Goal: Task Accomplishment & Management: Use online tool/utility

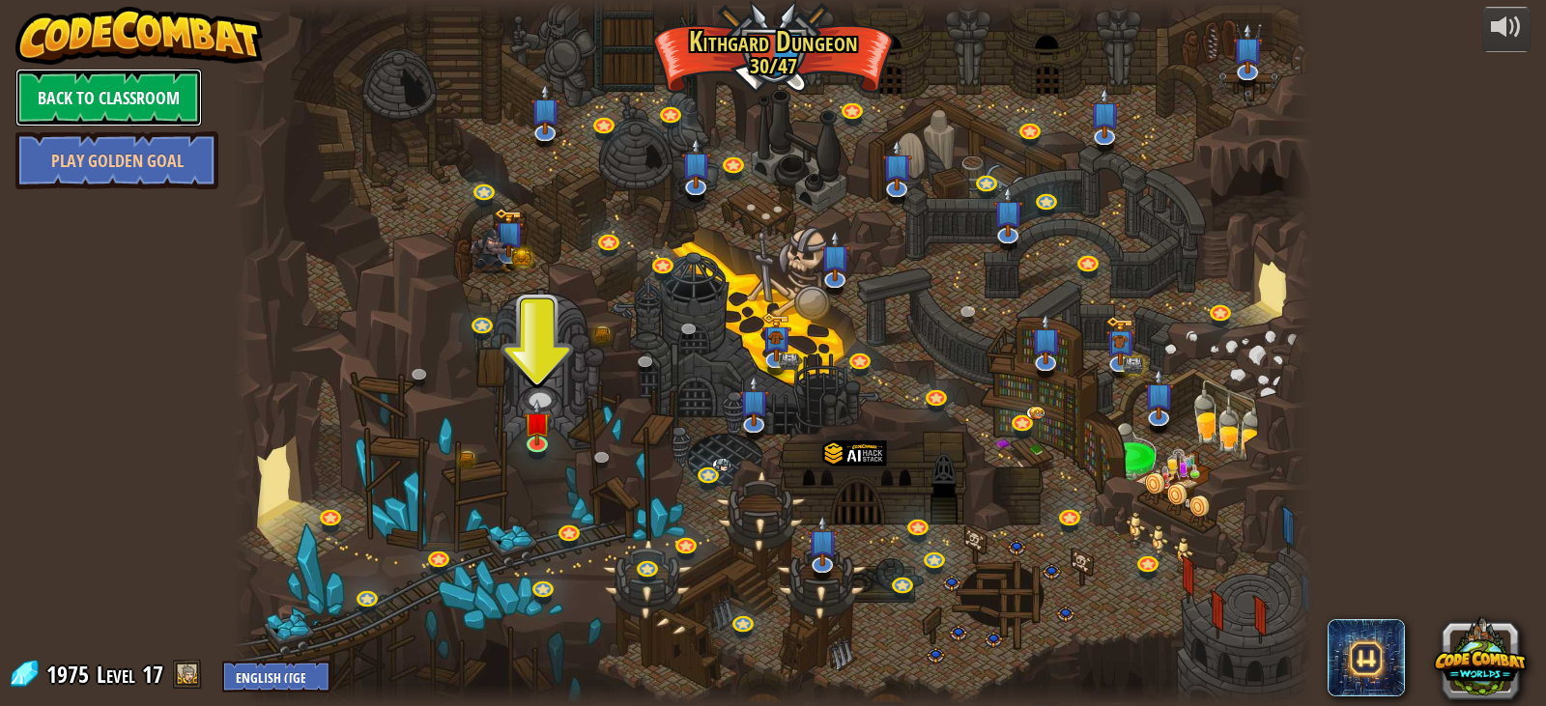
click at [117, 78] on link "Back to Classroom" at bounding box center [108, 98] width 186 height 58
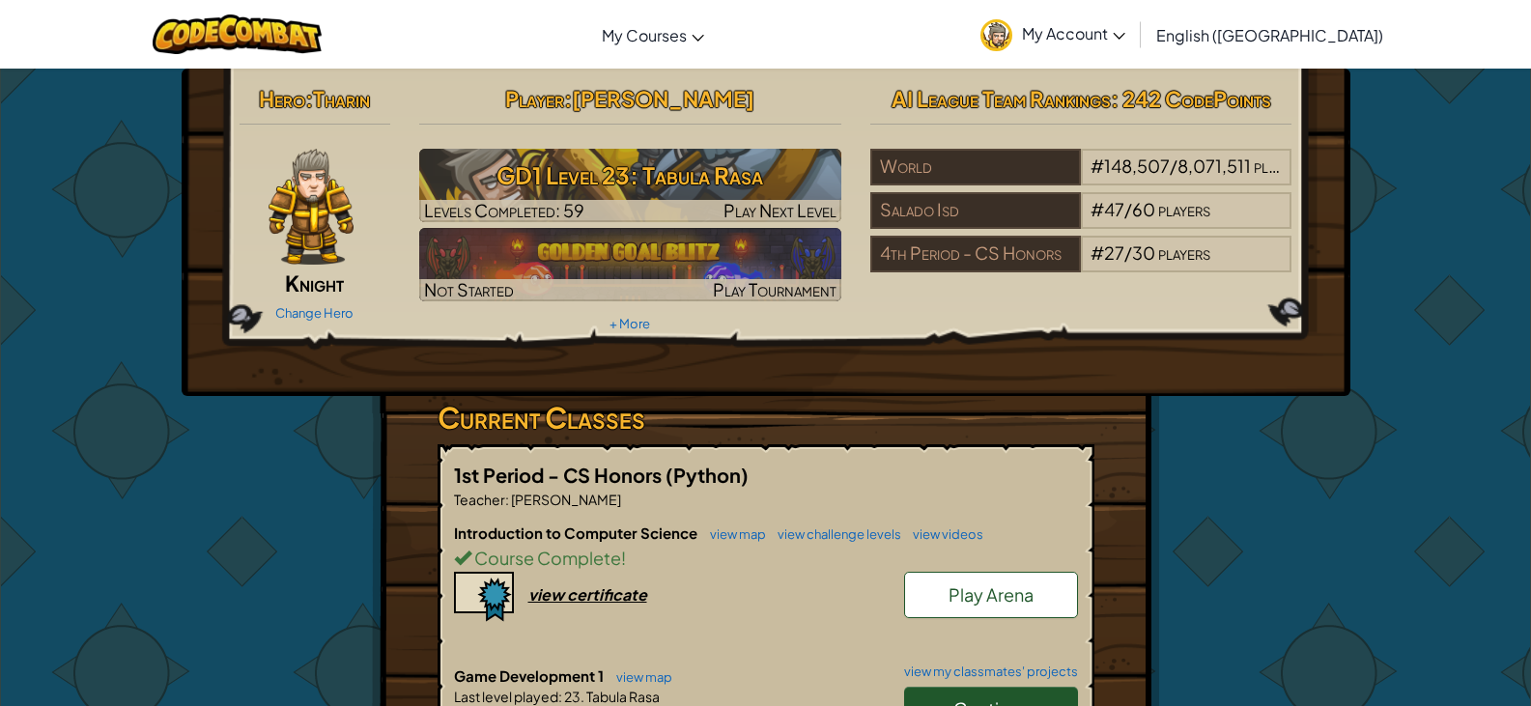
scroll to position [483, 0]
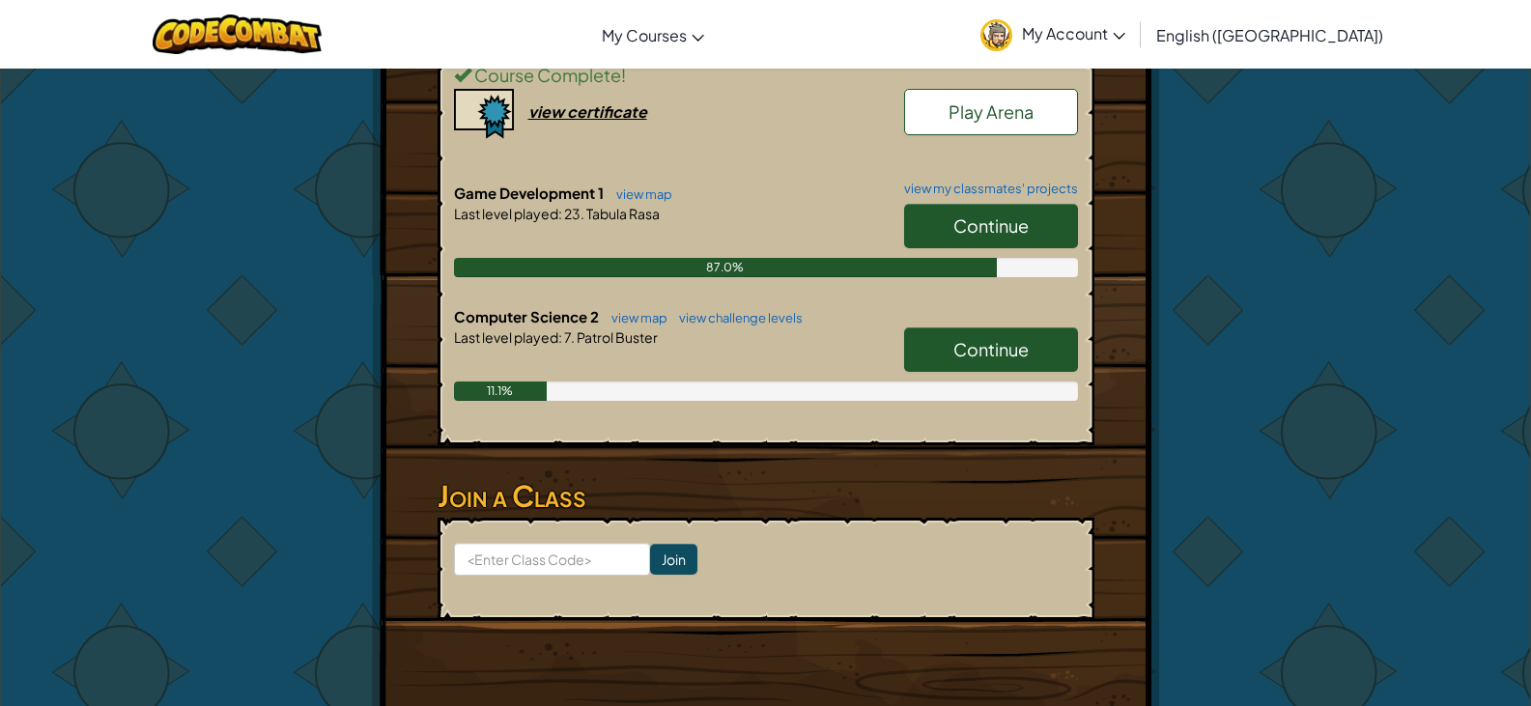
click at [951, 352] on link "Continue" at bounding box center [991, 349] width 174 height 44
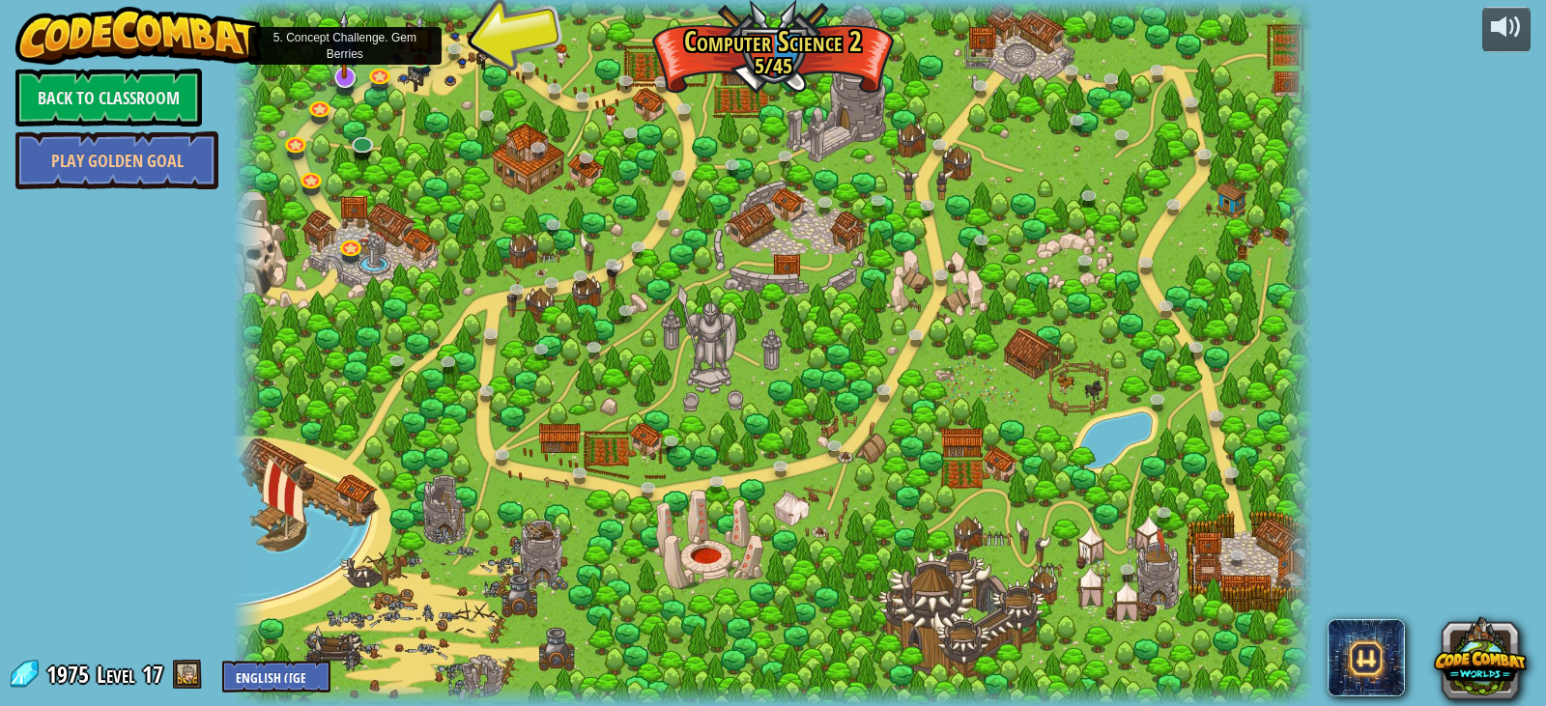
click at [356, 78] on img at bounding box center [344, 46] width 30 height 70
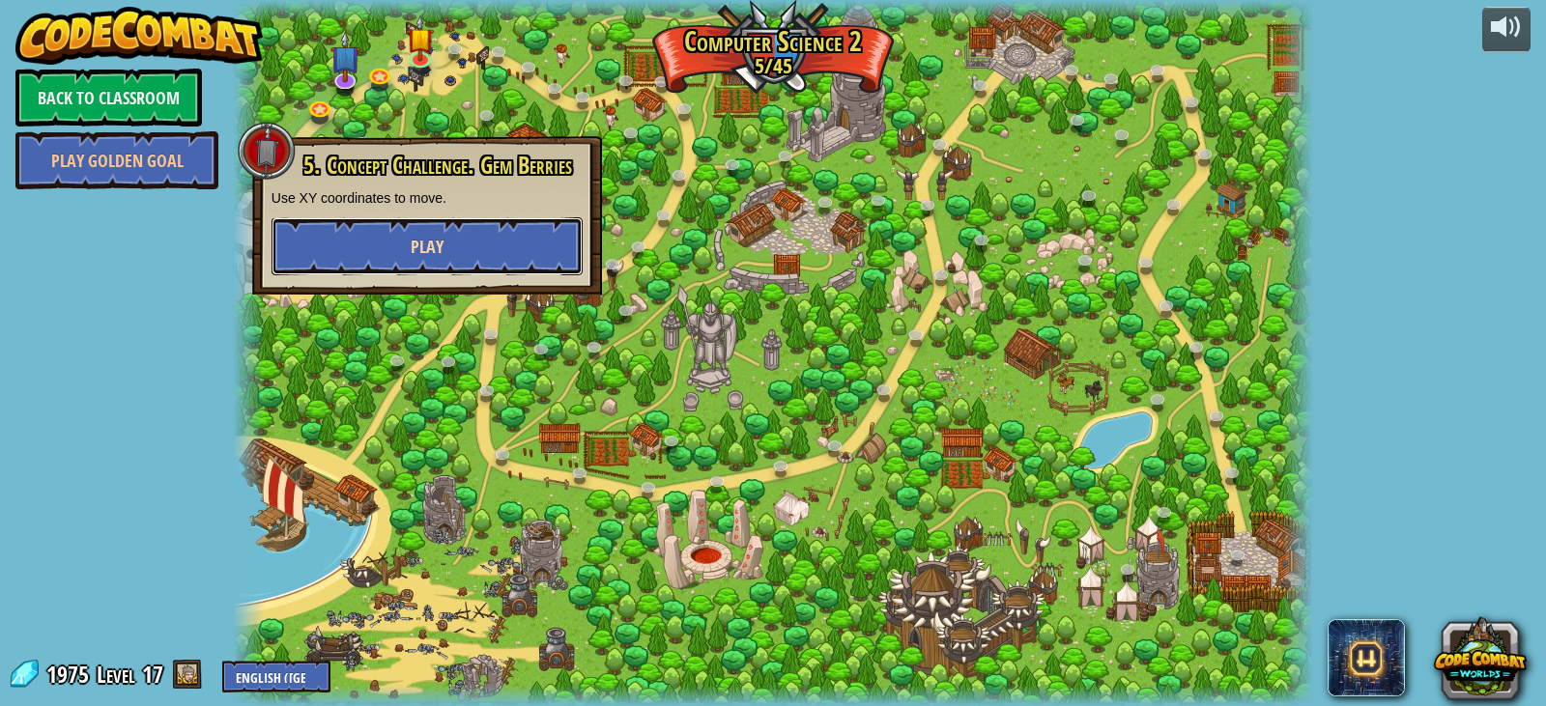
click at [421, 253] on span "Play" at bounding box center [427, 247] width 33 height 24
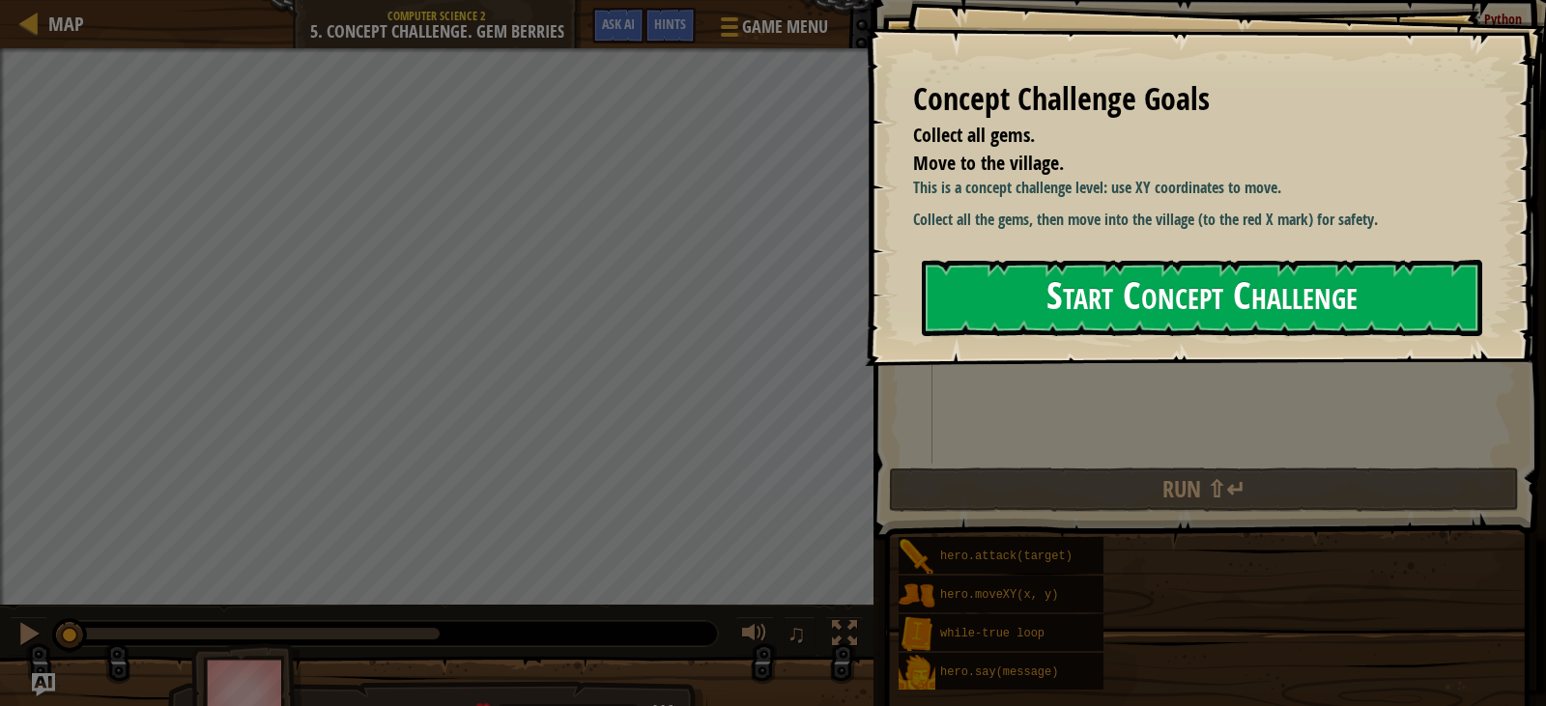
click at [1022, 289] on button "Start Concept Challenge" at bounding box center [1202, 298] width 560 height 76
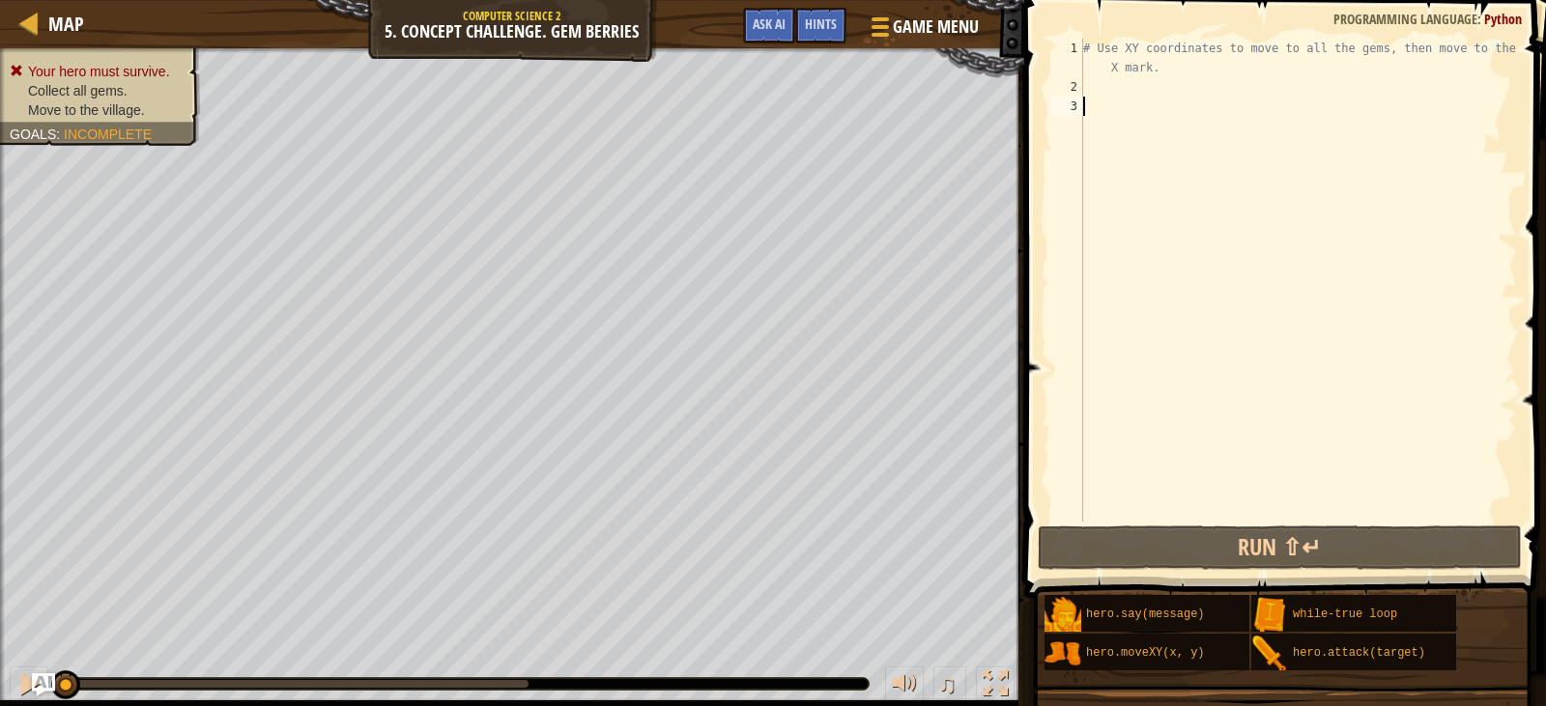
click at [1191, 83] on div "# Use XY coordinates to move to all the gems, then move to the red X mark." at bounding box center [1298, 309] width 438 height 541
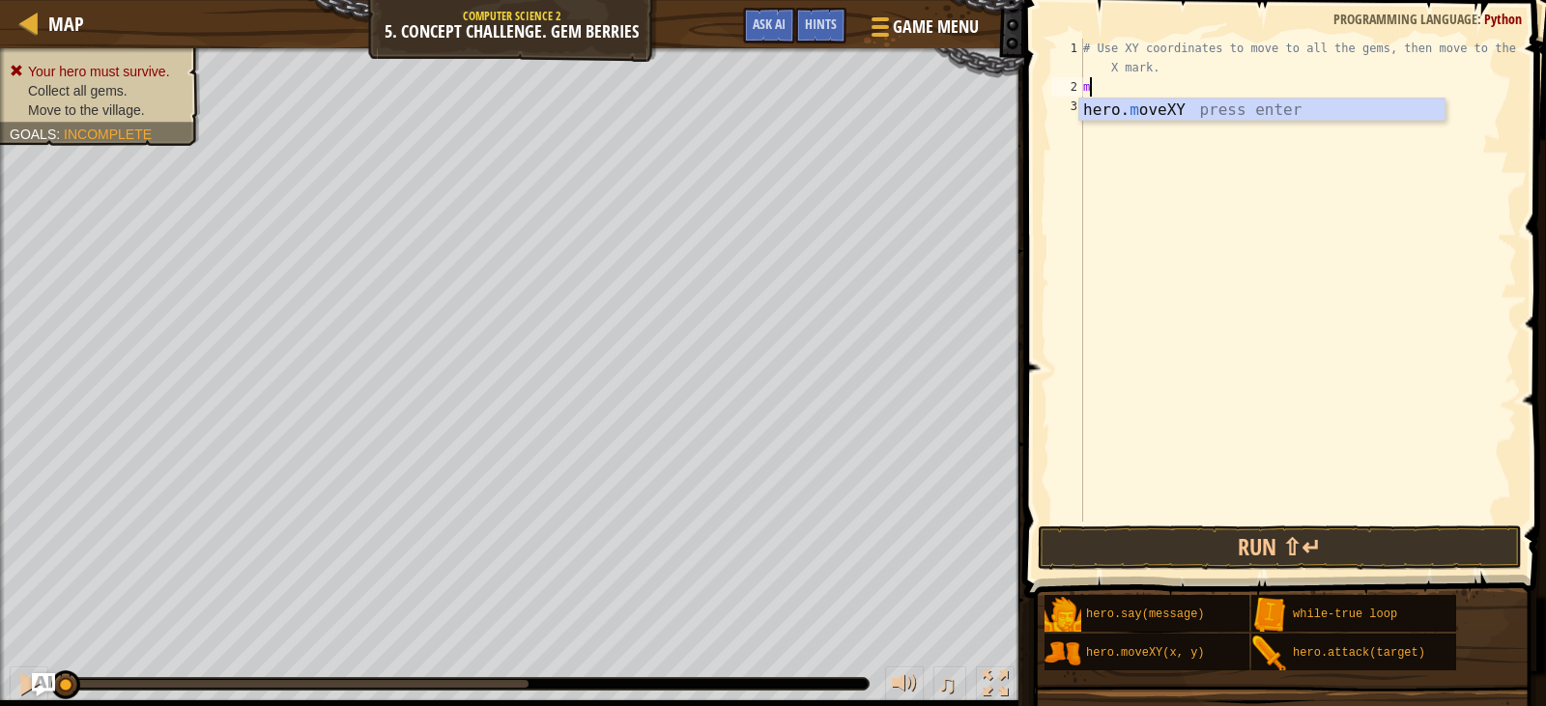
scroll to position [9, 0]
click at [1173, 112] on div "hero. m oveXY press enter" at bounding box center [1261, 134] width 365 height 70
click at [1181, 91] on div "# Use XY coordinates to move to all the gems, then move to the red X mark. hero…" at bounding box center [1298, 309] width 438 height 541
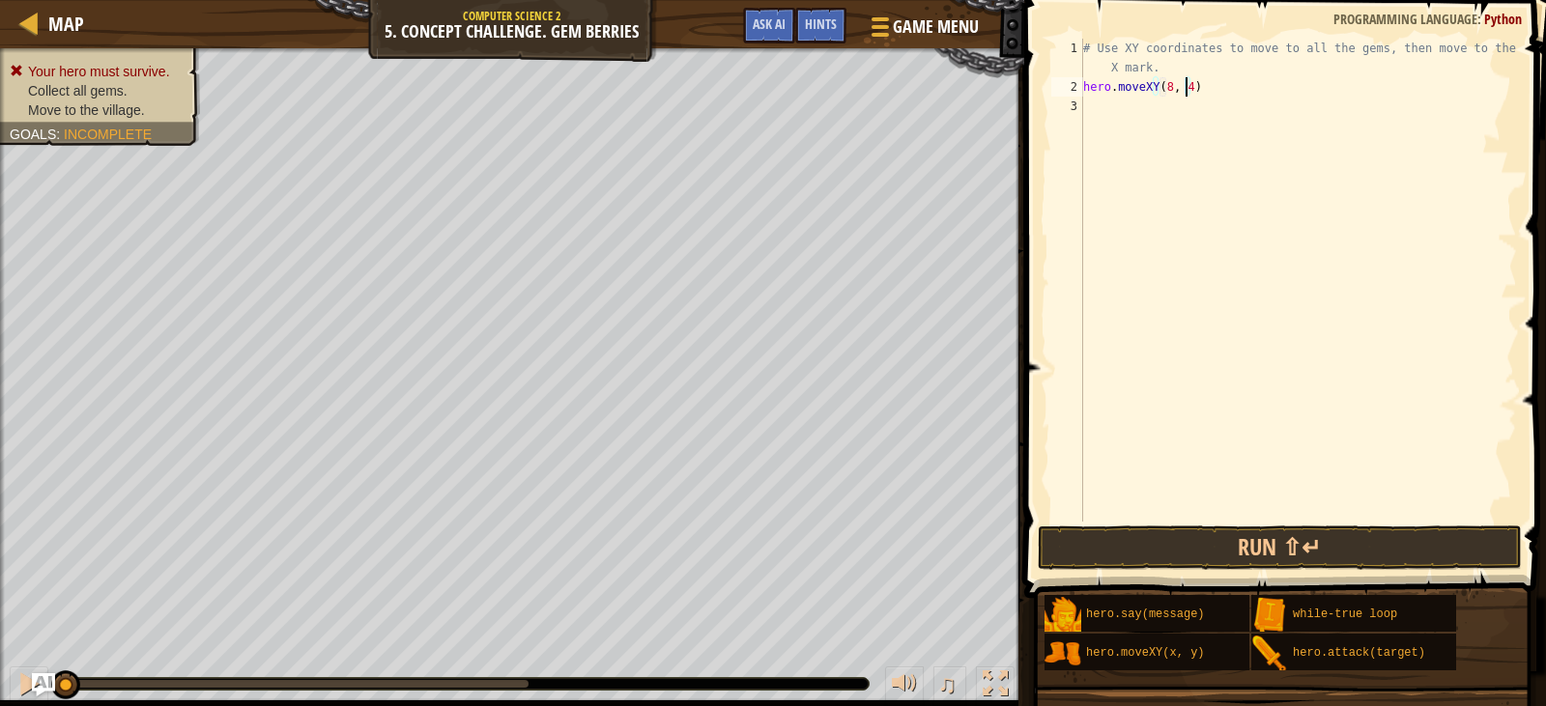
type textarea "hero.moveXY(8, 48)"
click at [1097, 114] on div "# Use XY coordinates to move to all the gems, then move to the red X mark. hero…" at bounding box center [1298, 309] width 438 height 541
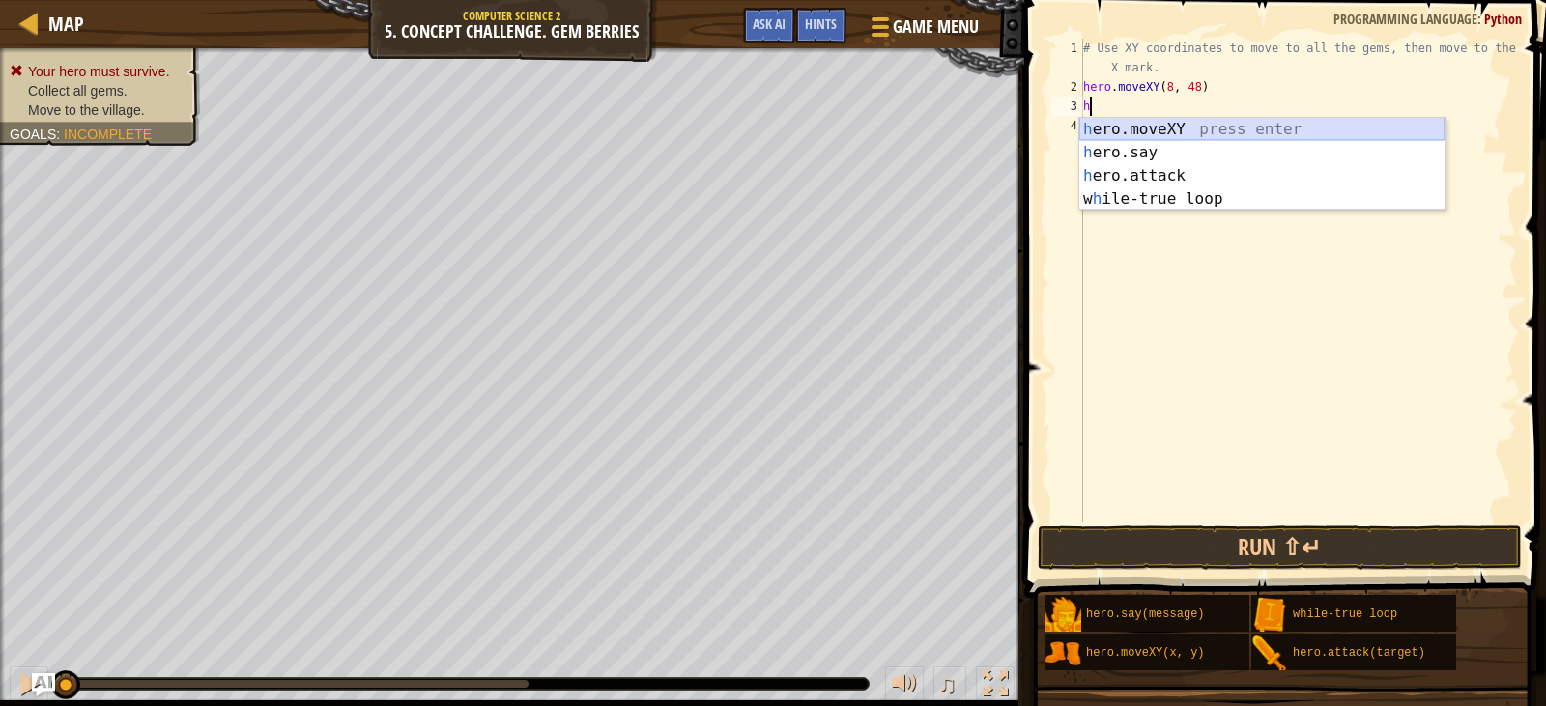
click at [1148, 132] on div "h ero.moveXY press enter h ero.say press enter h ero.attack press enter w h ile…" at bounding box center [1261, 187] width 365 height 139
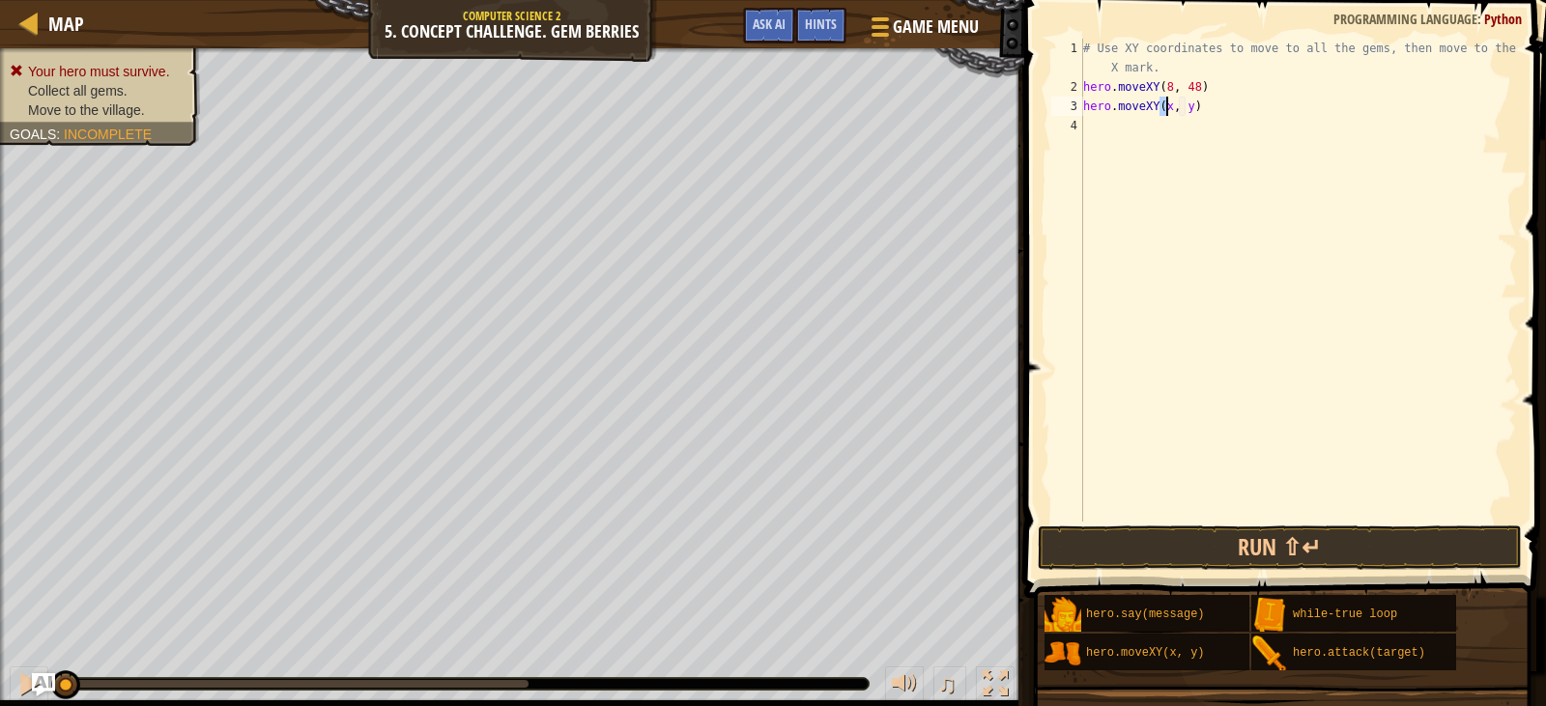
scroll to position [9, 7]
click at [1181, 106] on div "# Use XY coordinates to move to all the gems, then move to the red X mark. hero…" at bounding box center [1298, 309] width 438 height 541
click at [1181, 106] on div "# Use XY coordinates to move to all the gems, then move to the red X mark. hero…" at bounding box center [1298, 280] width 438 height 483
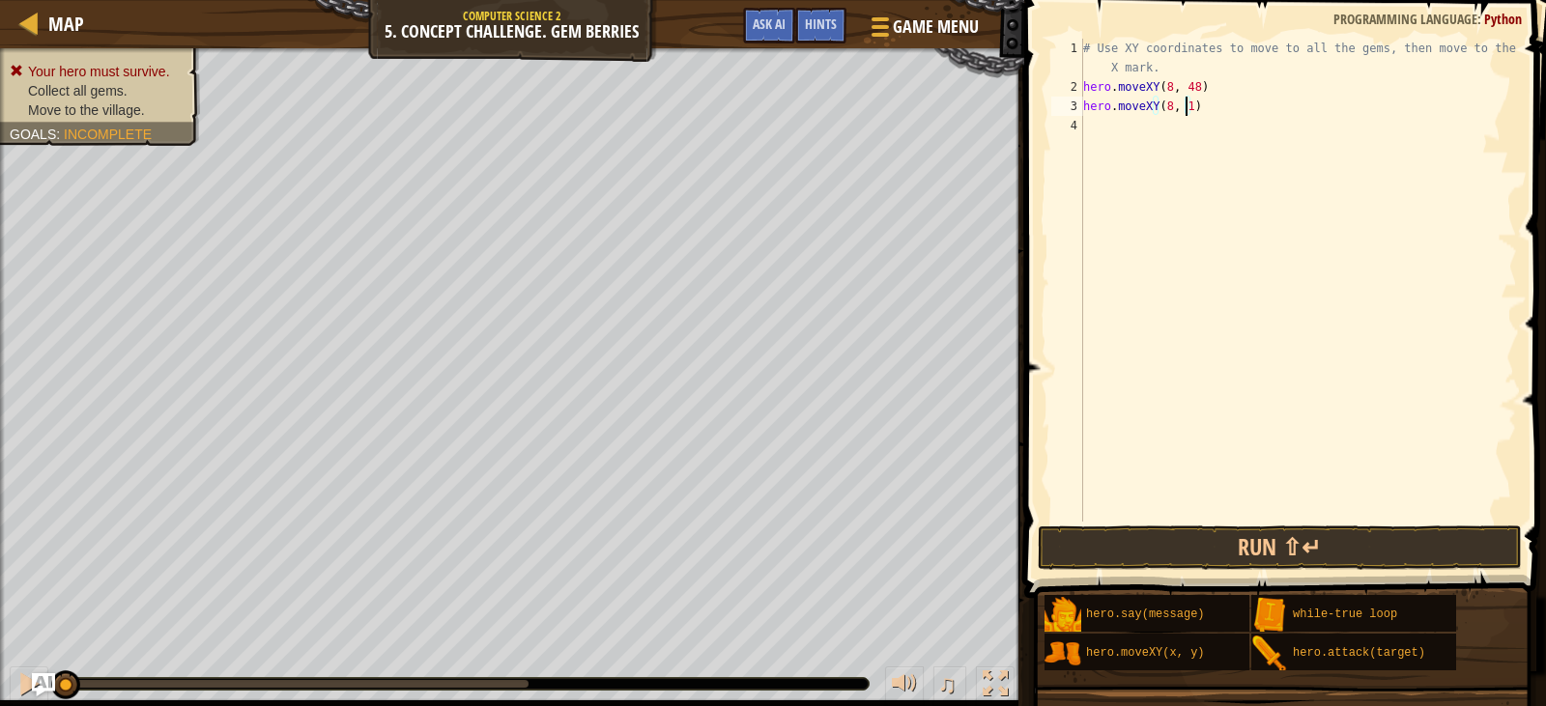
type textarea "hero.moveXY(8, 13)"
click at [1268, 130] on div "# Use XY coordinates to move to all the gems, then move to the red X mark. hero…" at bounding box center [1298, 309] width 438 height 541
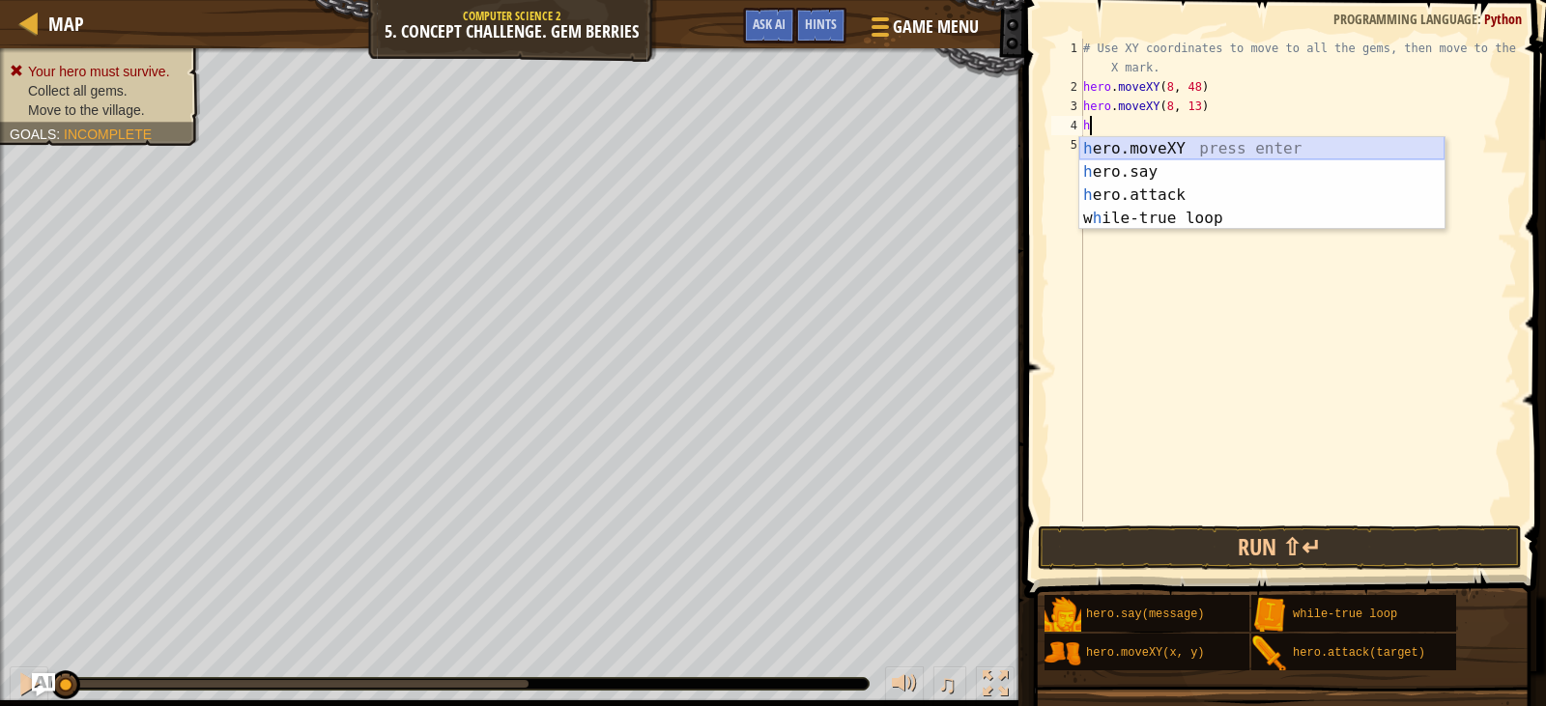
click at [1214, 151] on div "h ero.moveXY press enter h ero.say press enter h ero.attack press enter w h ile…" at bounding box center [1261, 206] width 365 height 139
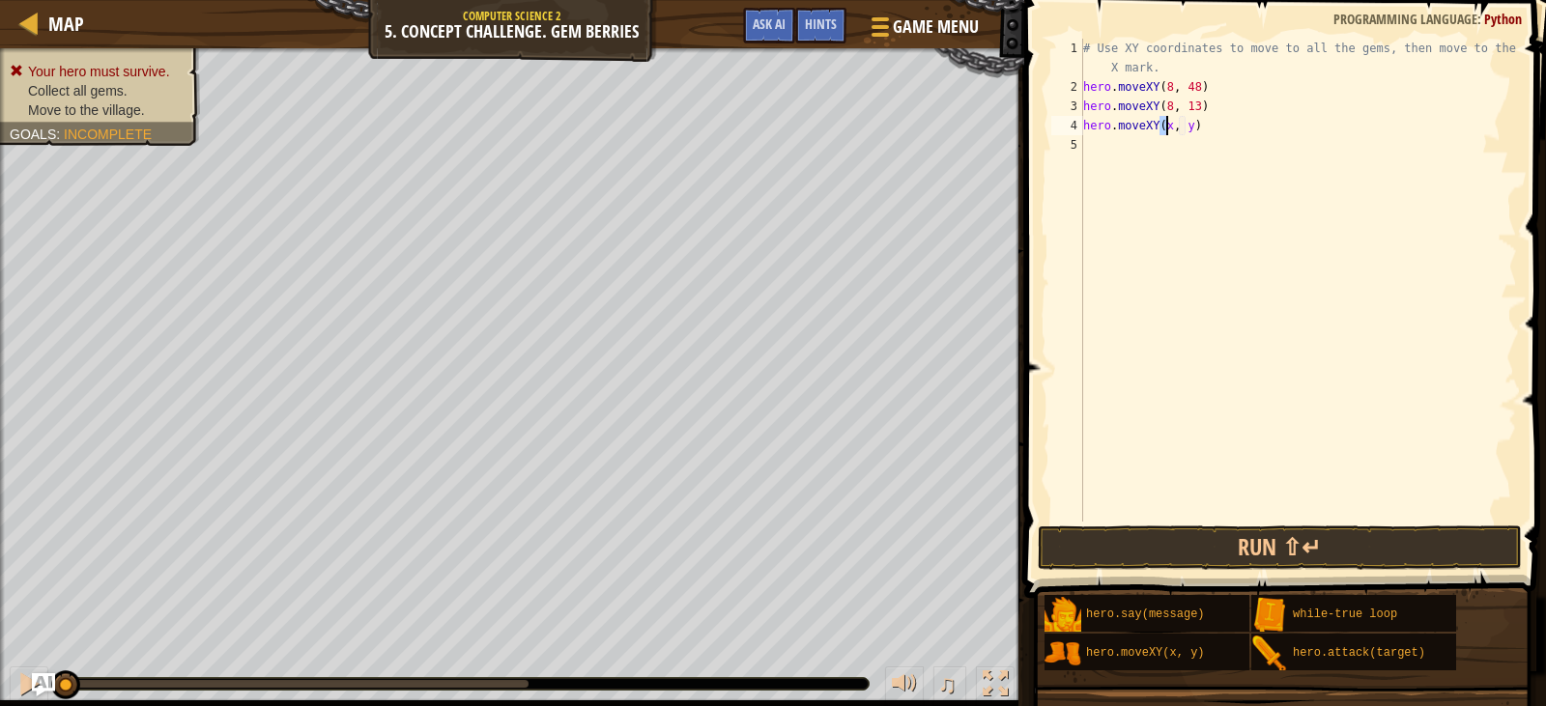
scroll to position [9, 7]
click at [1192, 132] on div "# Use XY coordinates to move to all the gems, then move to the red X mark. hero…" at bounding box center [1298, 309] width 438 height 541
type textarea "hero.moveXY(12, 26)"
click at [1260, 148] on div "# Use XY coordinates to move to all the gems, then move to the red X mark. hero…" at bounding box center [1298, 309] width 438 height 541
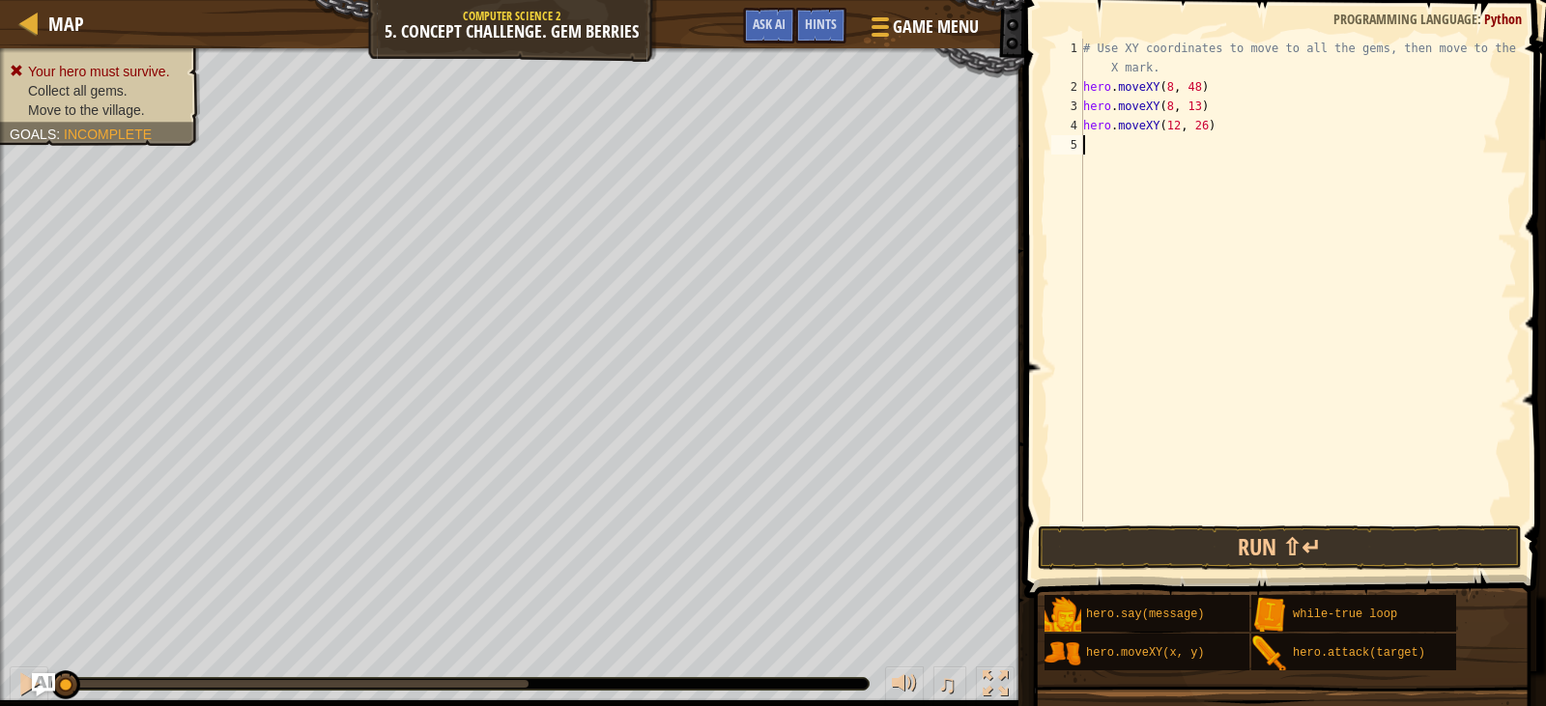
scroll to position [9, 0]
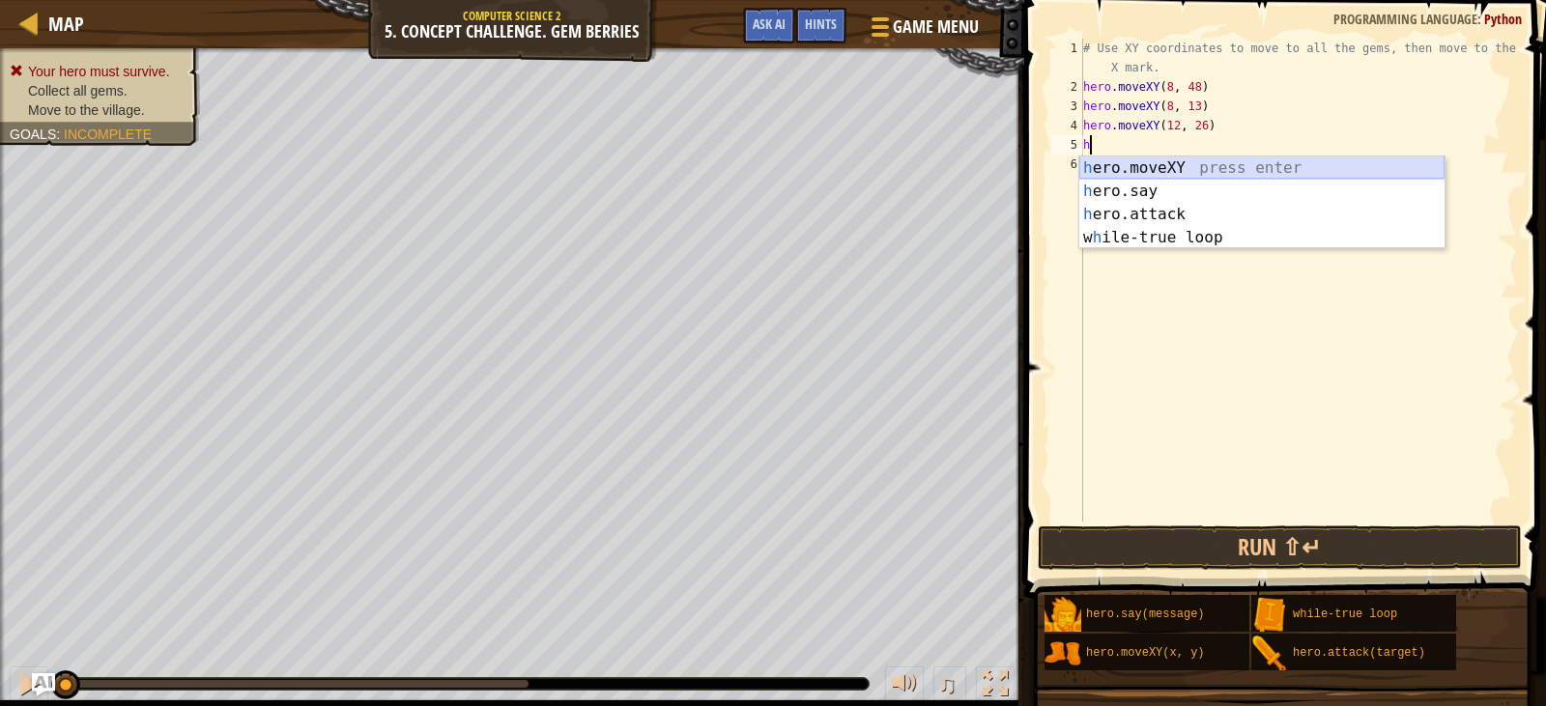
click at [1254, 159] on div "h ero.moveXY press enter h ero.say press enter h ero.attack press enter w h ile…" at bounding box center [1261, 225] width 365 height 139
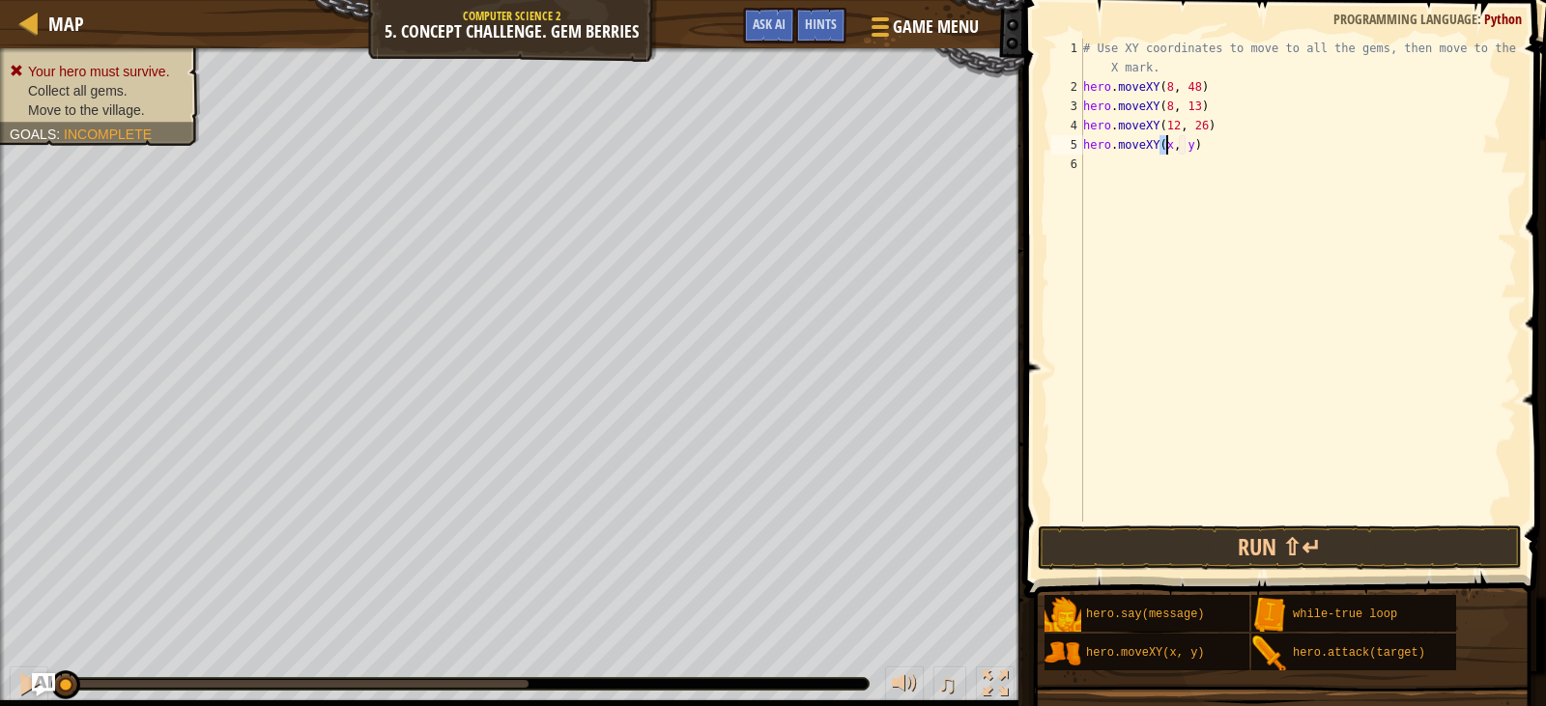
scroll to position [9, 7]
click at [1188, 144] on div "# Use XY coordinates to move to all the gems, then move to the red X mark. hero…" at bounding box center [1298, 309] width 438 height 541
type textarea "hero.moveXY(24, 27)"
click at [1174, 170] on div "# Use XY coordinates to move to all the gems, then move to the red X mark. hero…" at bounding box center [1298, 309] width 438 height 541
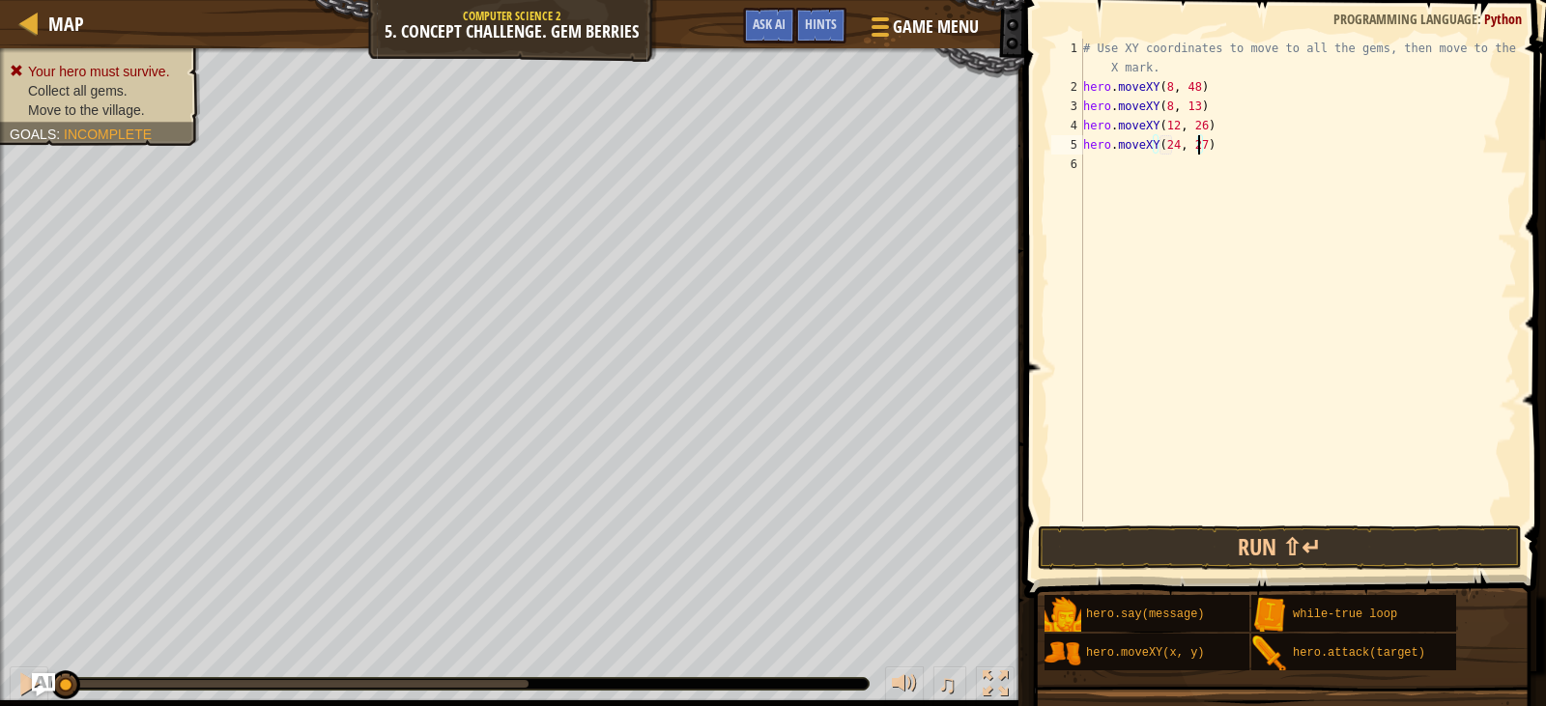
scroll to position [9, 0]
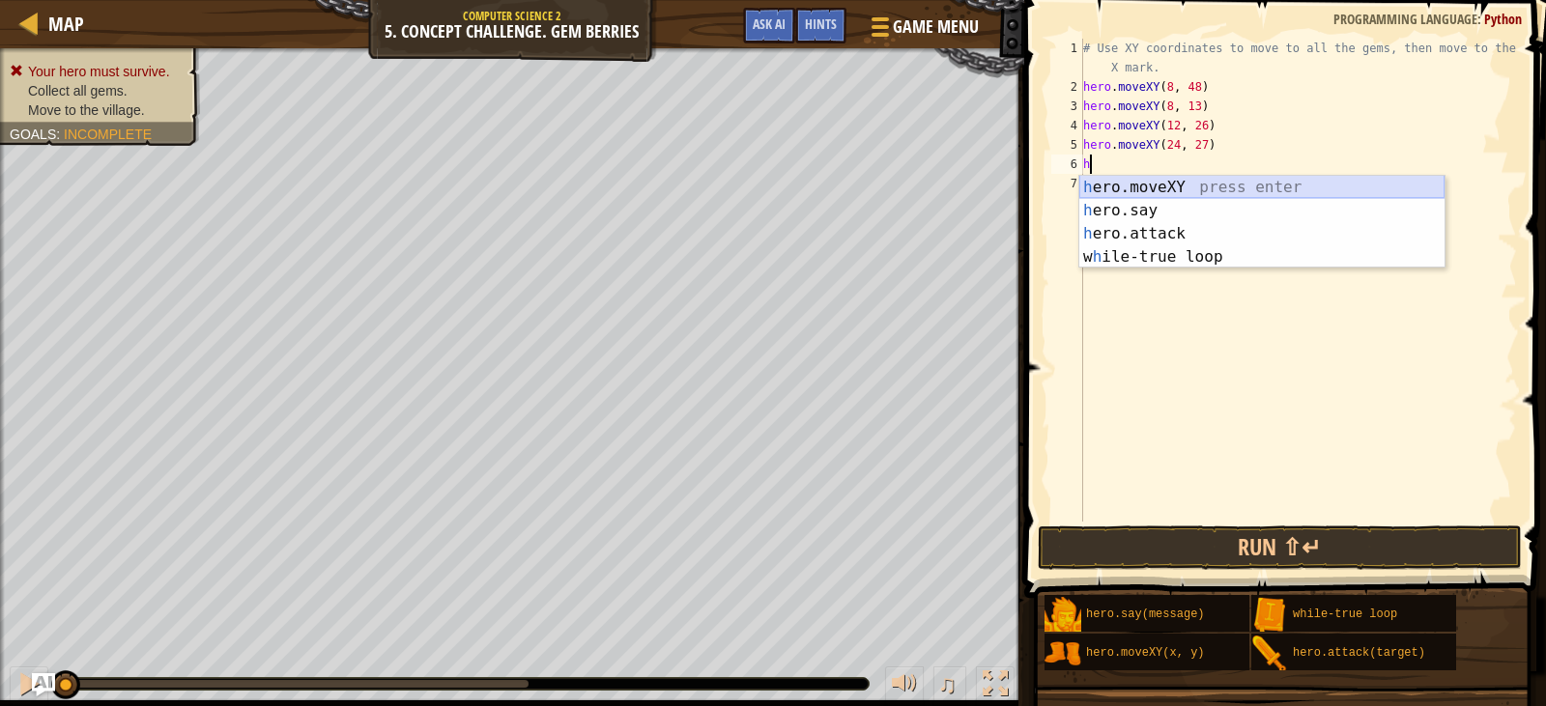
click at [1141, 196] on div "h ero.moveXY press enter h ero.say press enter h ero.attack press enter w h ile…" at bounding box center [1261, 245] width 365 height 139
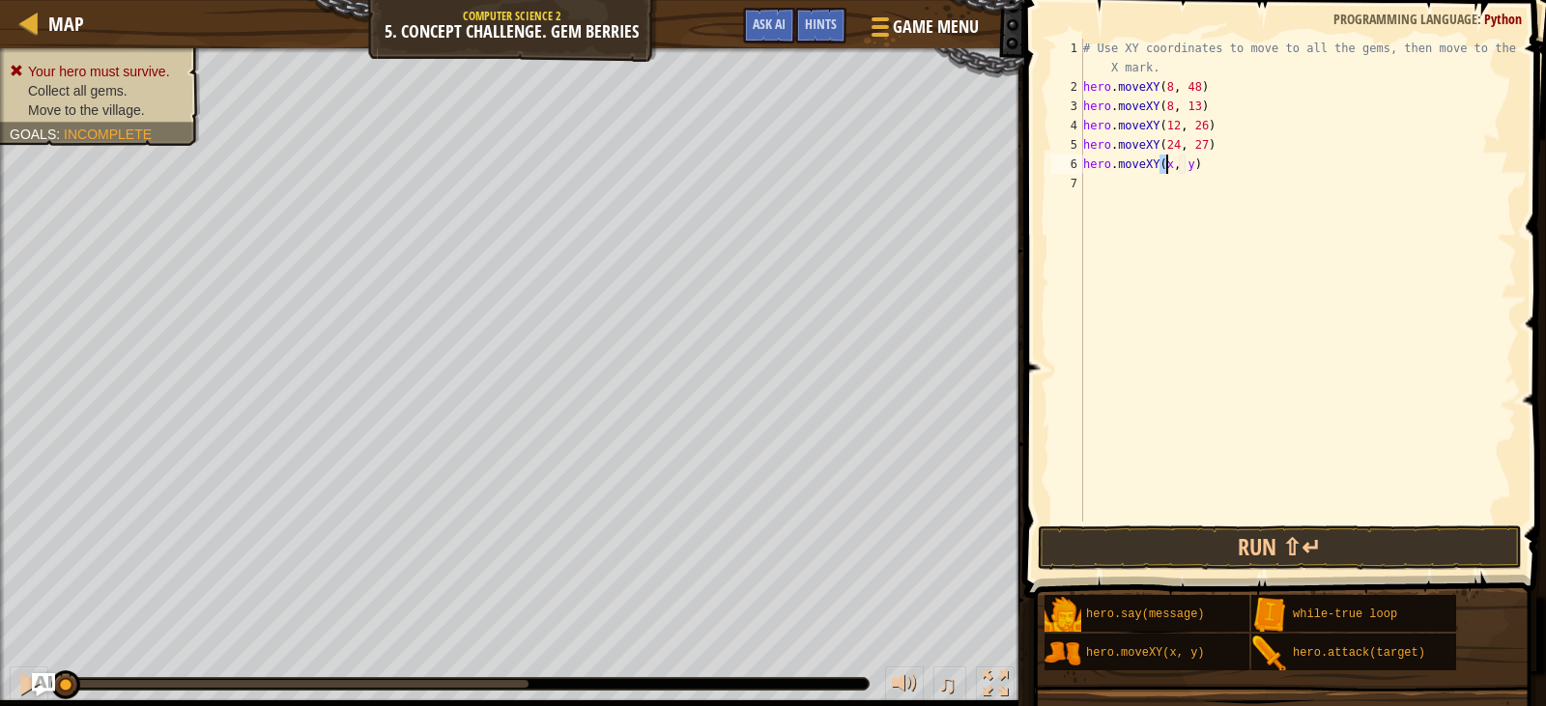
scroll to position [9, 7]
click at [1186, 165] on div "# Use XY coordinates to move to all the gems, then move to the red X mark. hero…" at bounding box center [1298, 309] width 438 height 541
click at [1189, 165] on div "# Use XY coordinates to move to all the gems, then move to the red X mark. hero…" at bounding box center [1298, 309] width 438 height 541
type textarea "hero.moveXY(34, 14)"
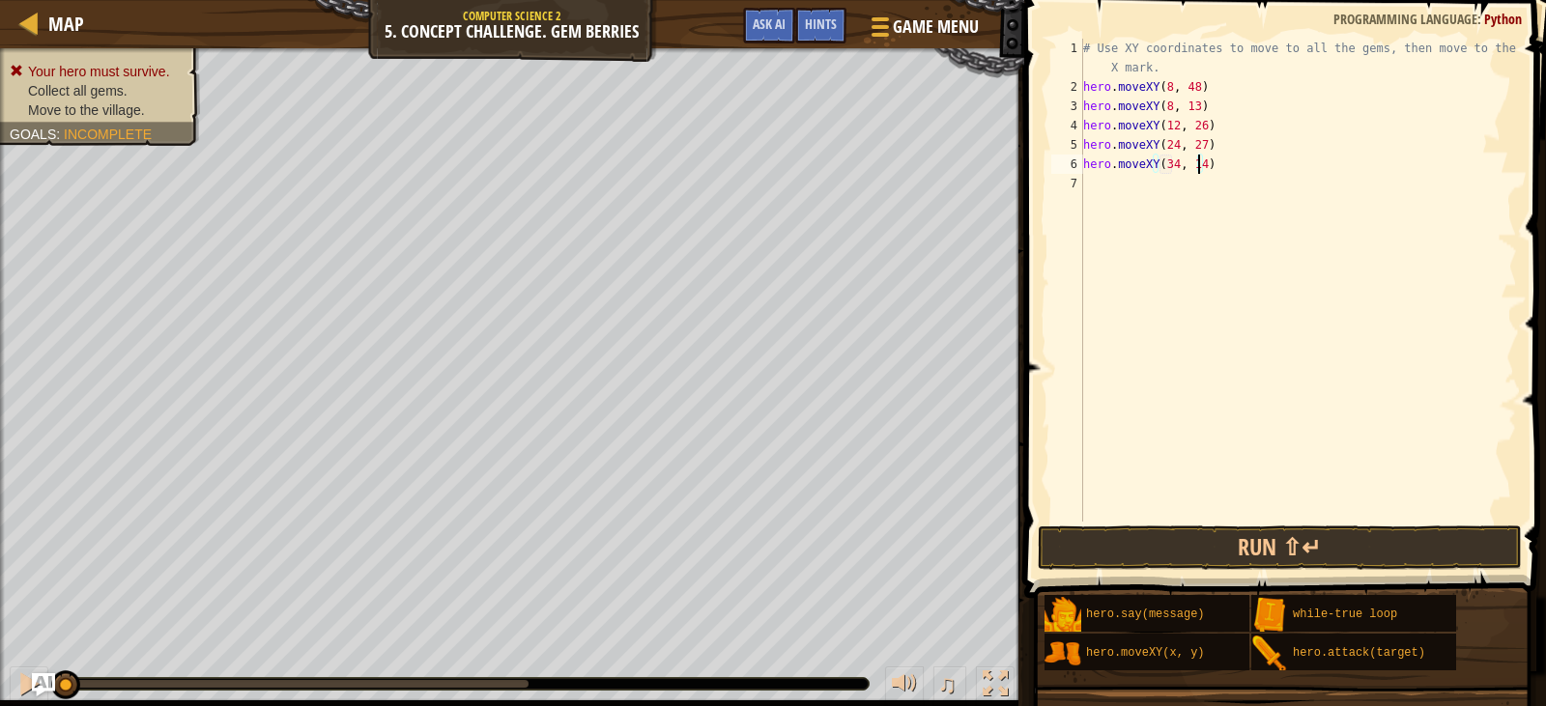
click at [1223, 199] on div "# Use XY coordinates to move to all the gems, then move to the red X mark. hero…" at bounding box center [1298, 309] width 438 height 541
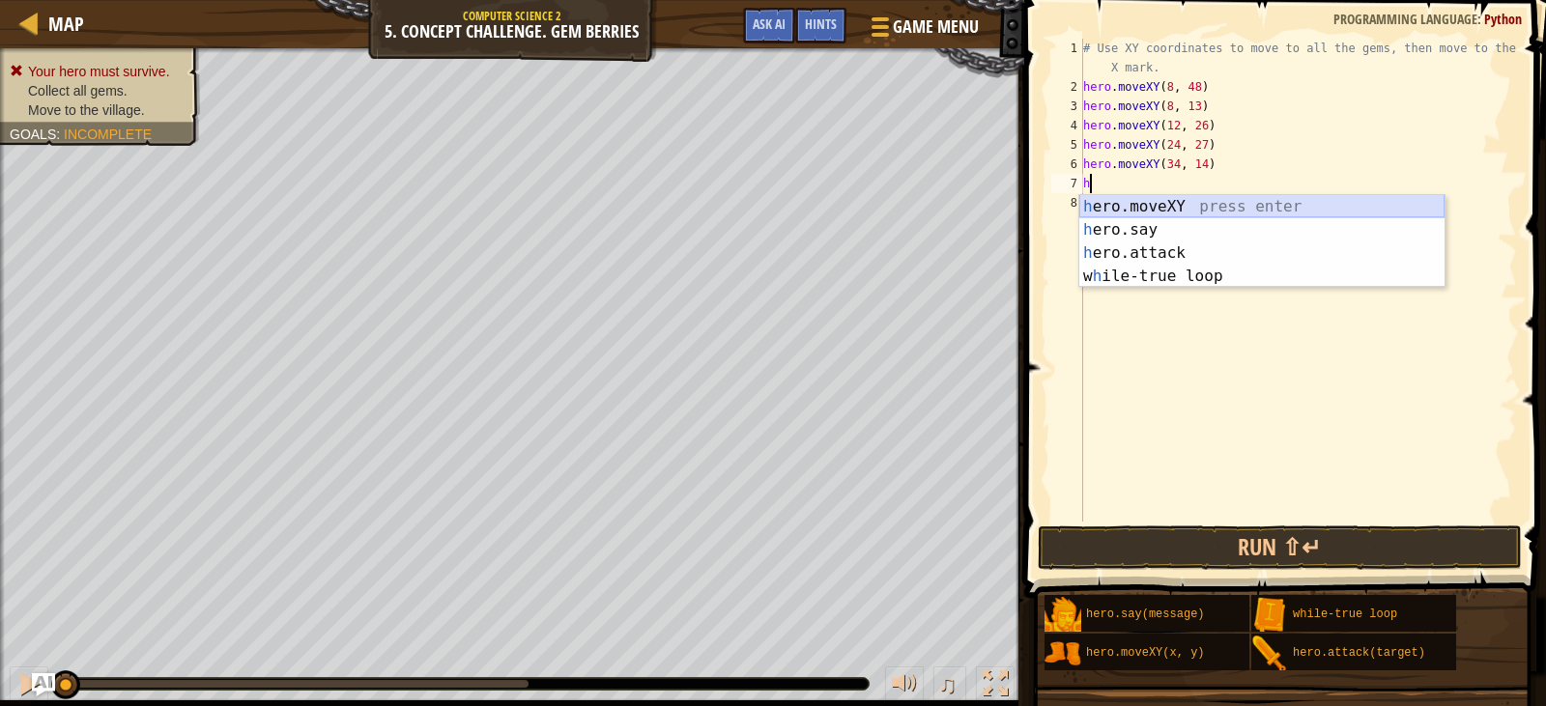
click at [1226, 202] on div "h ero.moveXY press enter h ero.say press enter h ero.attack press enter w h ile…" at bounding box center [1261, 264] width 365 height 139
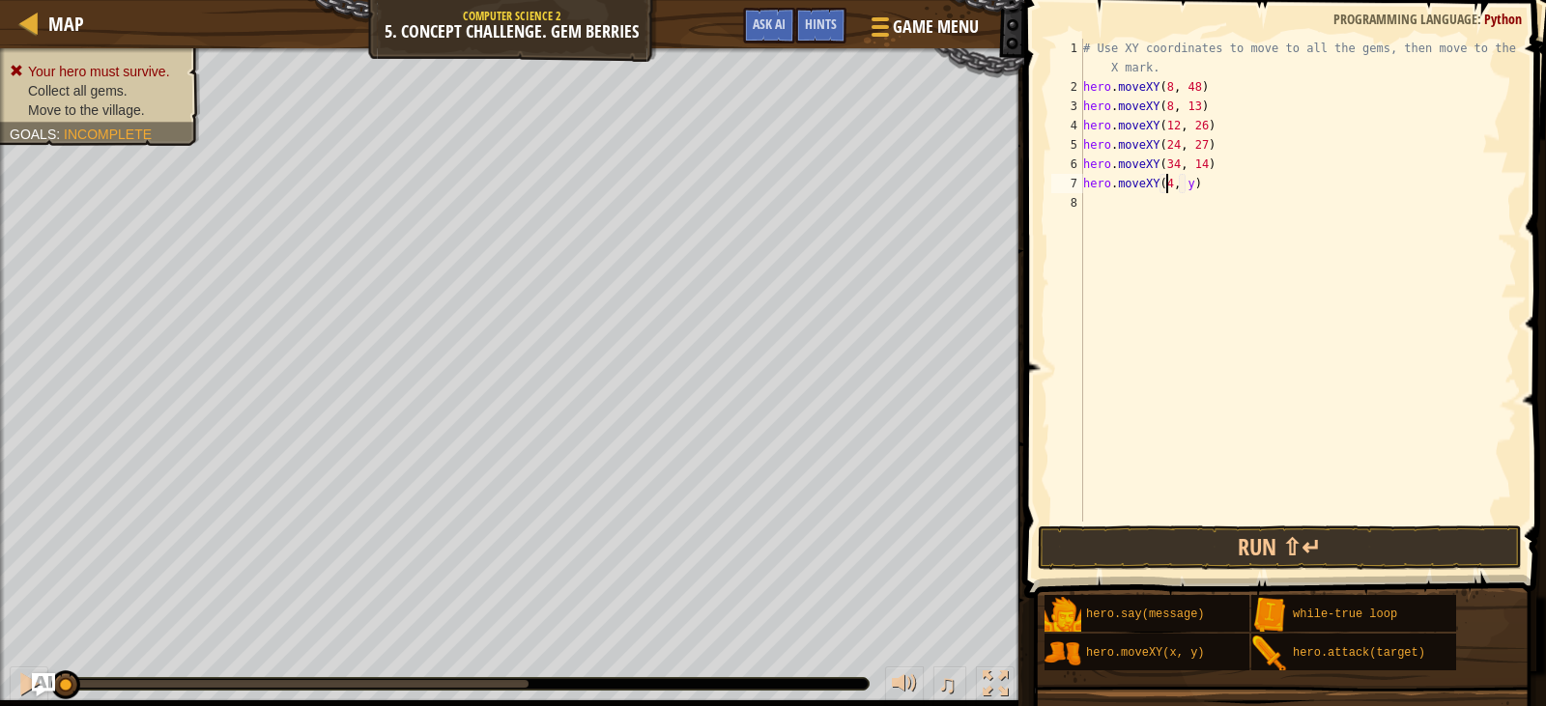
scroll to position [9, 7]
click at [1189, 183] on div "# Use XY coordinates to move to all the gems, then move to the red X mark. hero…" at bounding box center [1298, 309] width 438 height 541
type textarea "hero.moveXY(40, 56)"
click at [1142, 207] on div "# Use XY coordinates to move to all the gems, then move to the red X mark. hero…" at bounding box center [1298, 309] width 438 height 541
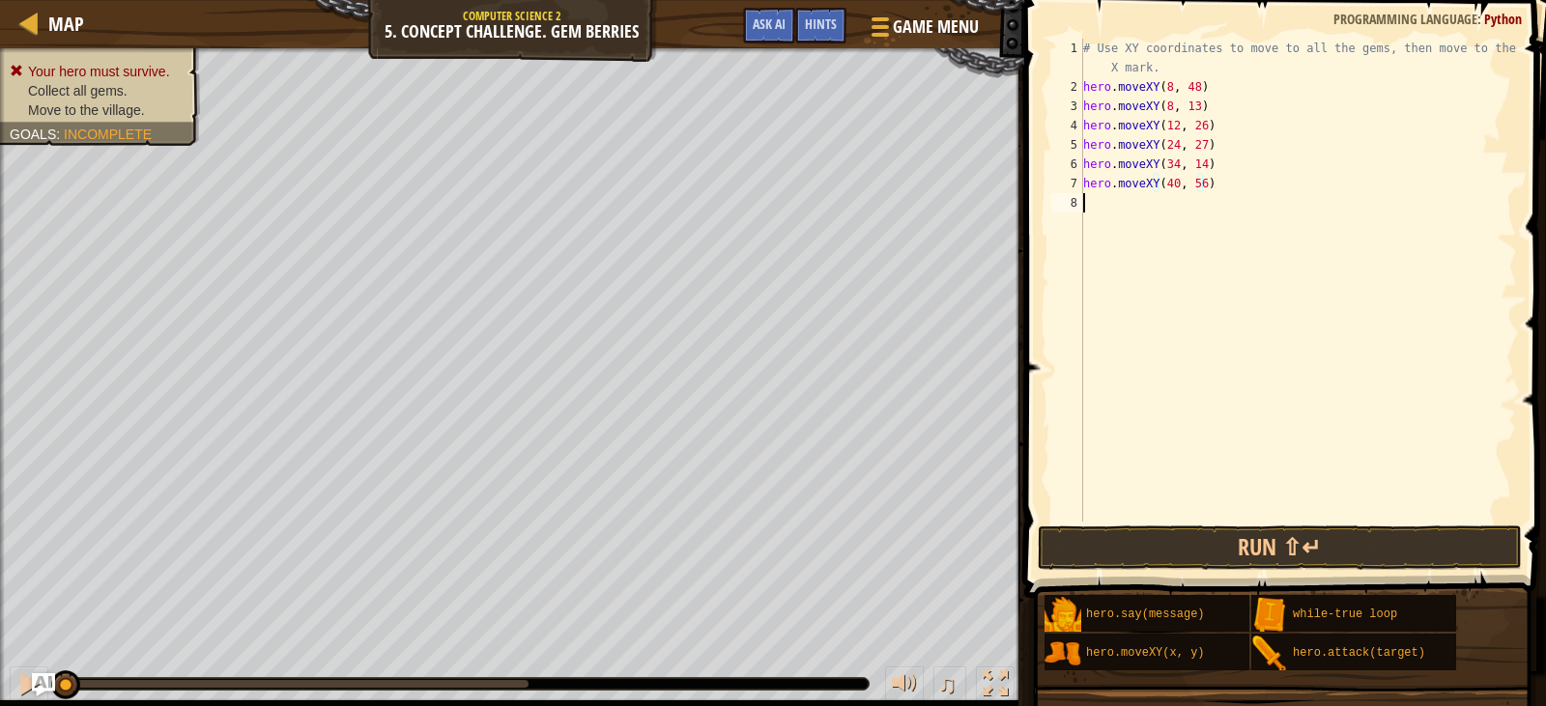
scroll to position [9, 0]
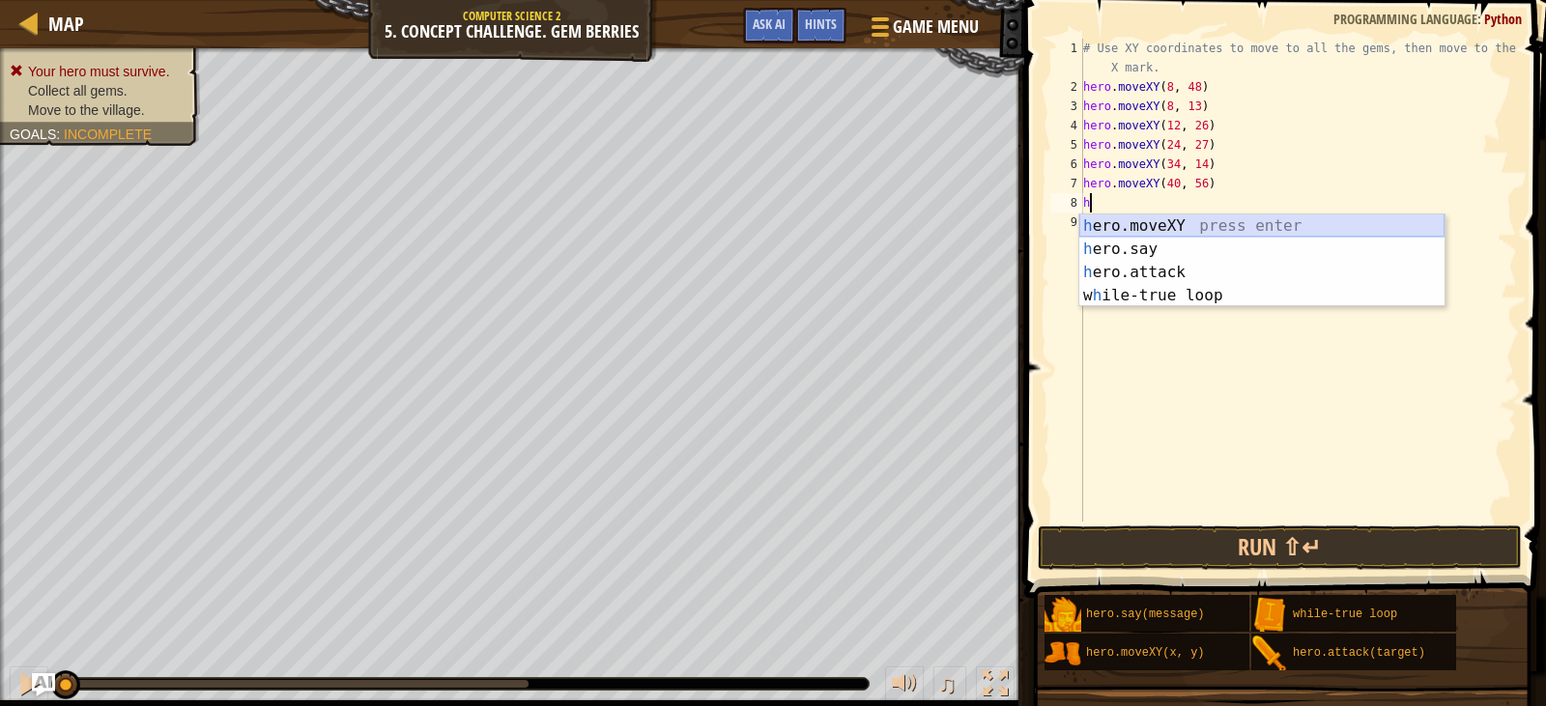
click at [1283, 231] on div "h ero.moveXY press enter h ero.say press enter h ero.attack press enter w h ile…" at bounding box center [1261, 283] width 365 height 139
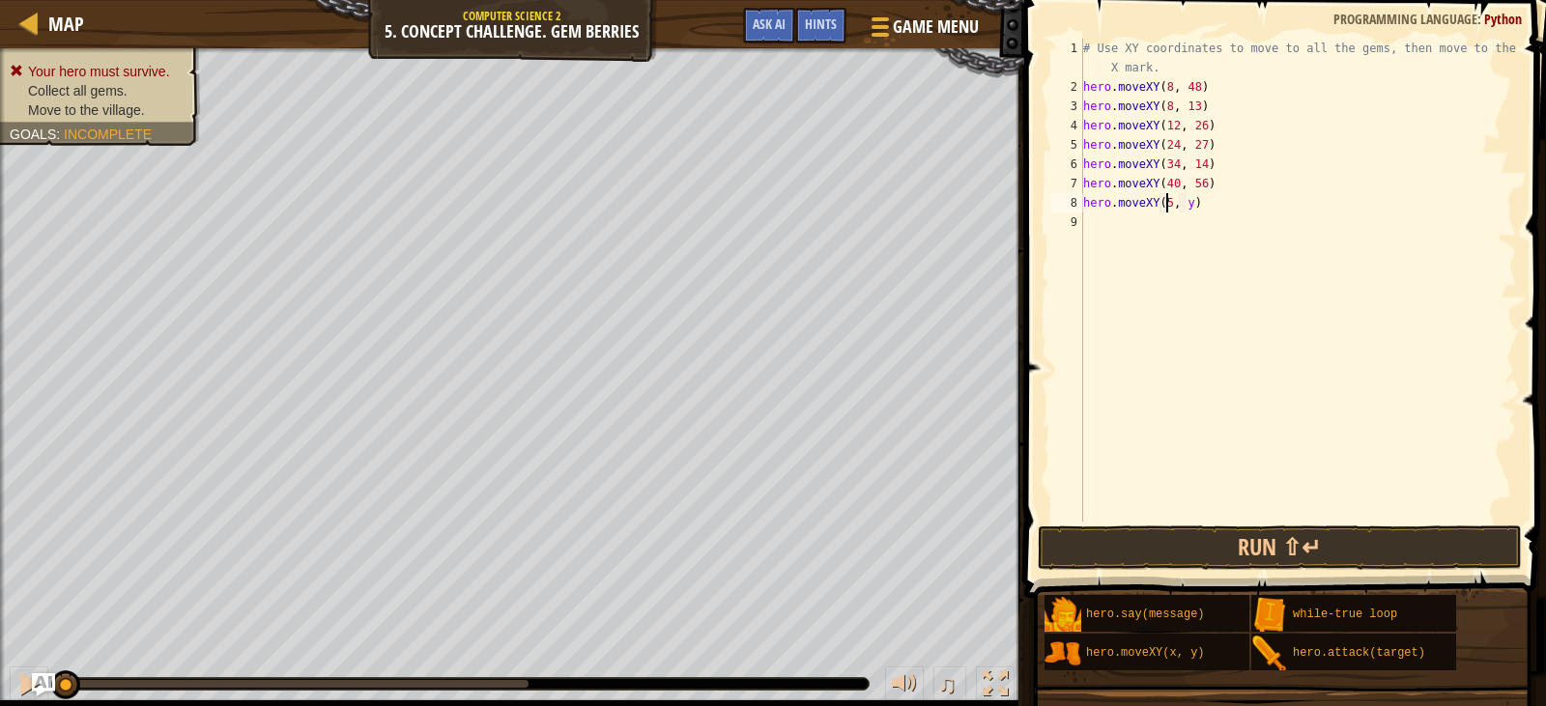
scroll to position [9, 7]
click at [1188, 208] on div "# Use XY coordinates to move to all the gems, then move to the red X mark. hero…" at bounding box center [1298, 309] width 438 height 541
type textarea "hero.moveXY(50, 34)"
click at [1250, 232] on div "# Use XY coordinates to move to all the gems, then move to the red X mark. hero…" at bounding box center [1298, 309] width 438 height 541
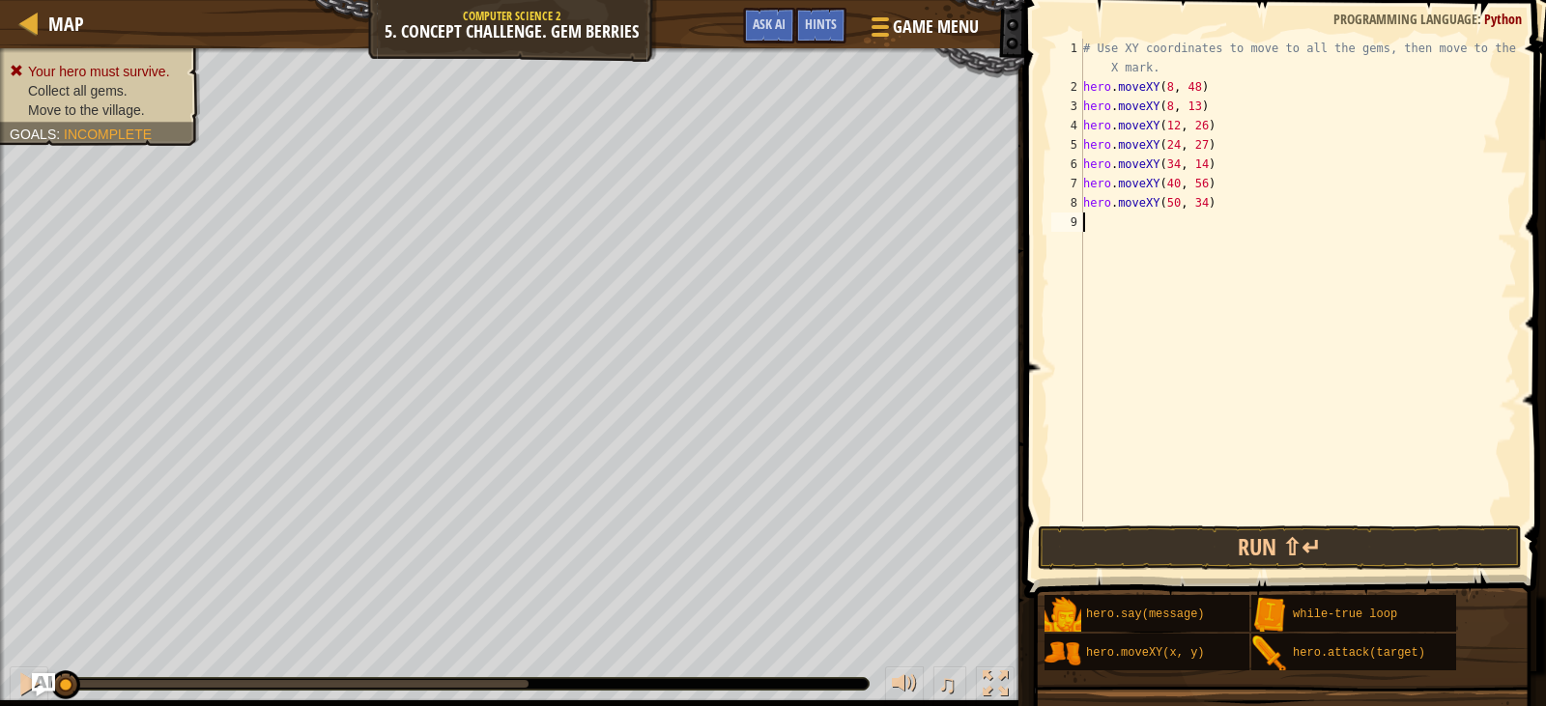
scroll to position [9, 0]
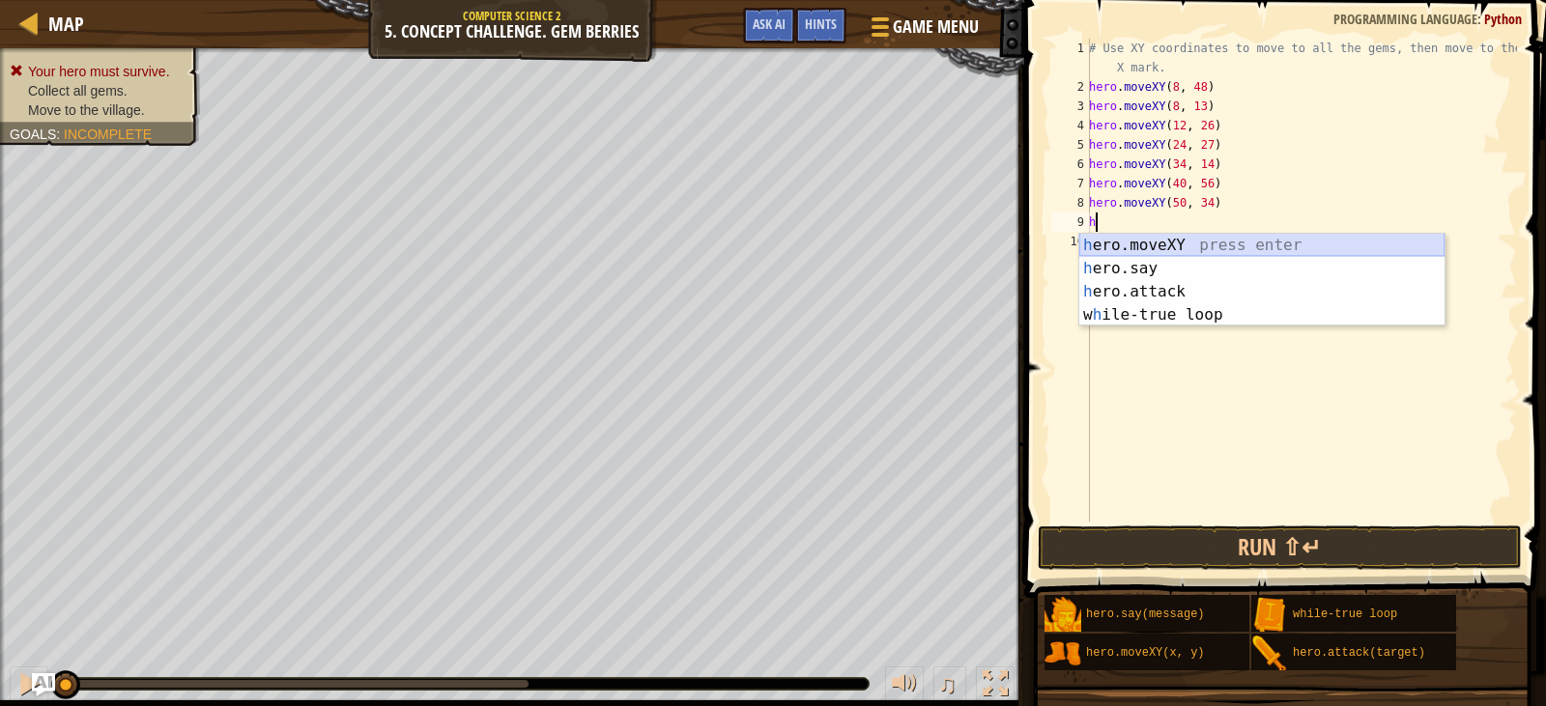
click at [1248, 241] on div "h ero.moveXY press enter h ero.say press enter h ero.attack press enter w h ile…" at bounding box center [1261, 303] width 365 height 139
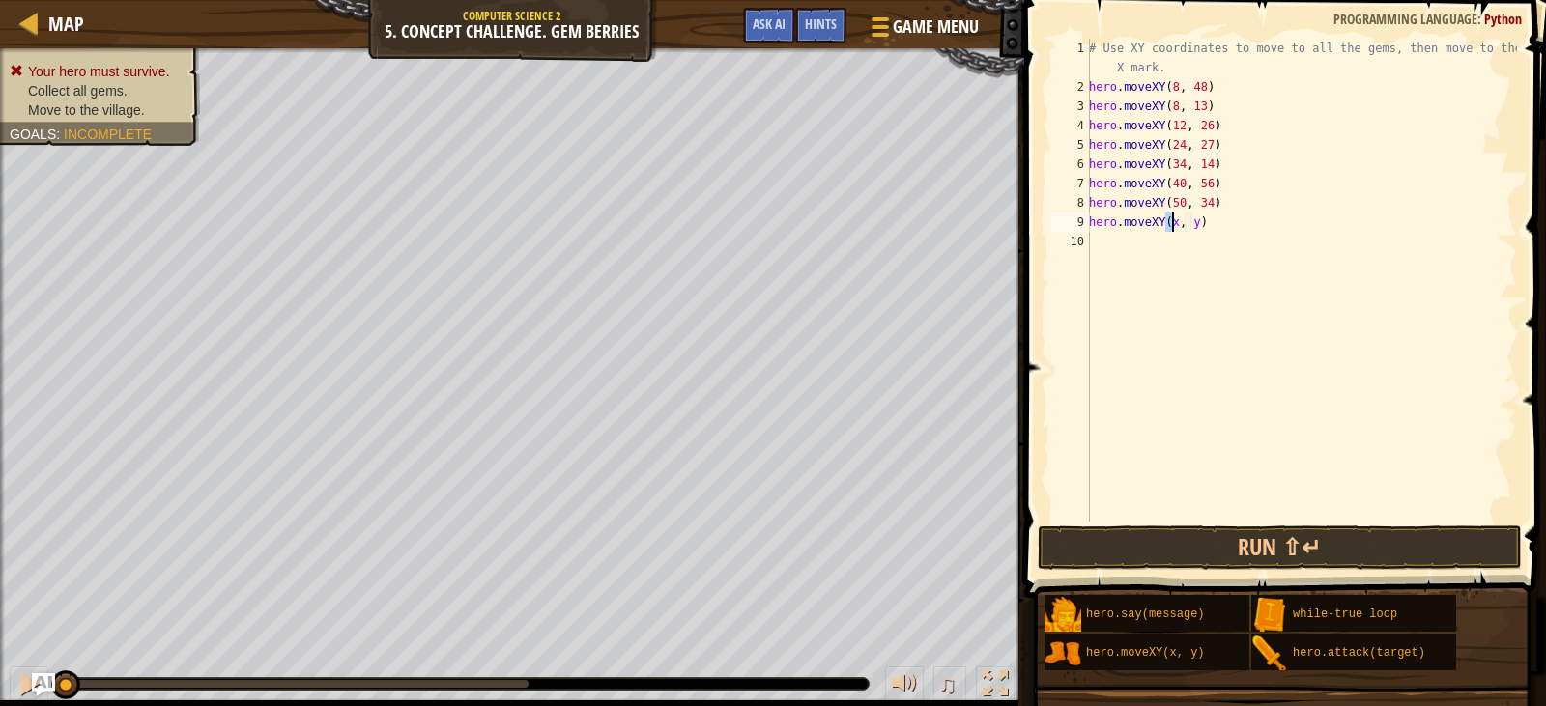
scroll to position [9, 7]
click at [1198, 221] on div "# Use XY coordinates to move to all the gems, then move to the red X mark. hero…" at bounding box center [1301, 309] width 432 height 541
type textarea "hero.moveXY(74, 34)"
click at [1309, 550] on button "Run ⇧↵" at bounding box center [1279, 547] width 484 height 44
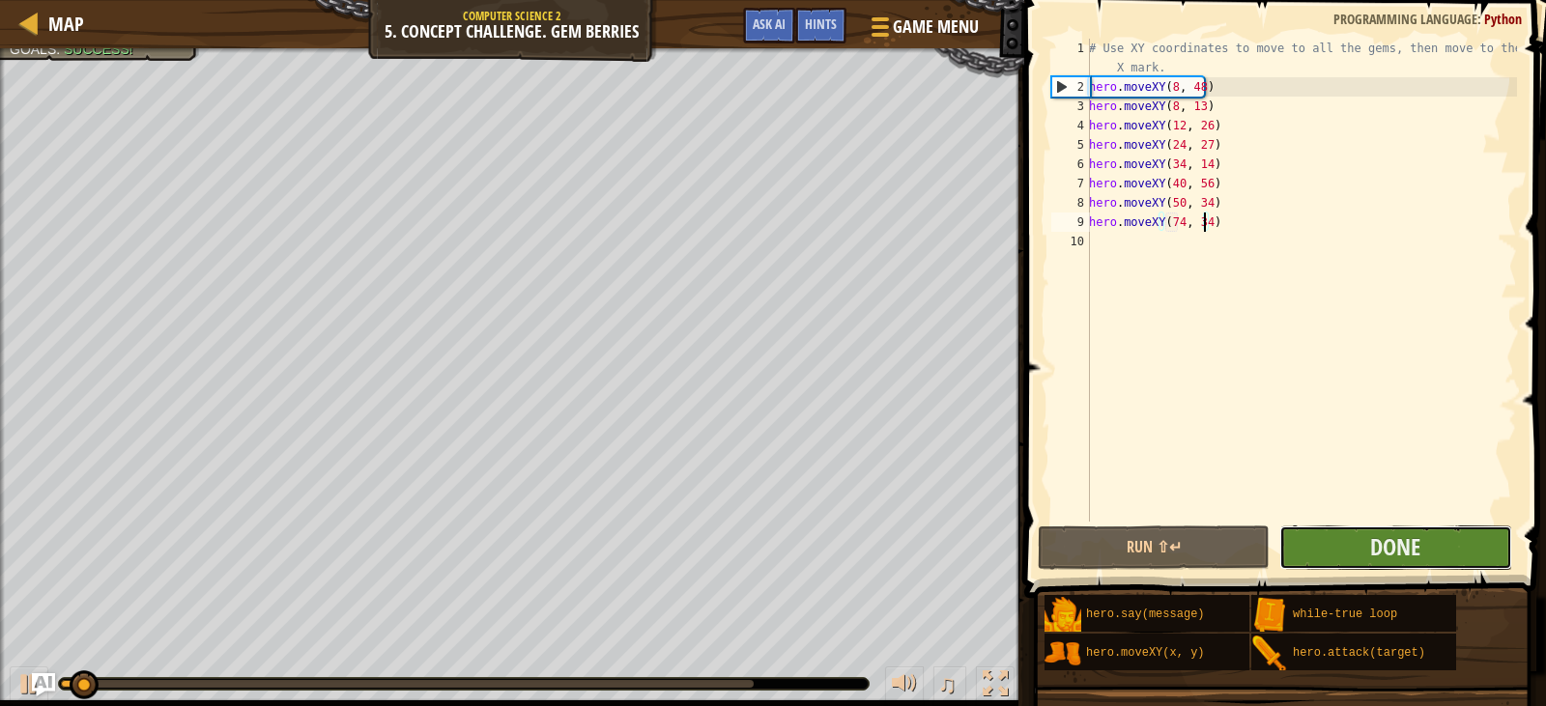
click at [1336, 552] on button "Done" at bounding box center [1395, 547] width 232 height 44
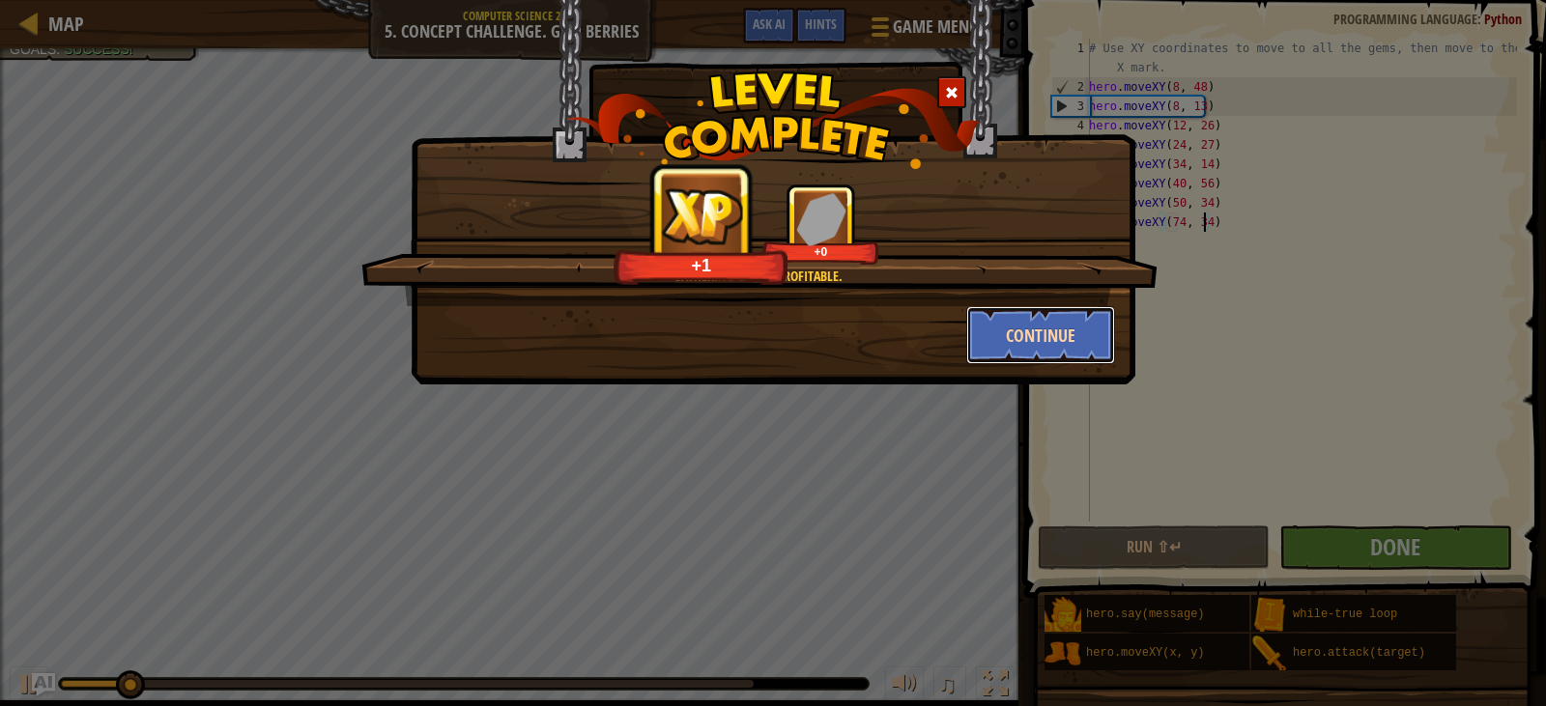
click at [987, 340] on button "Continue" at bounding box center [1041, 335] width 150 height 58
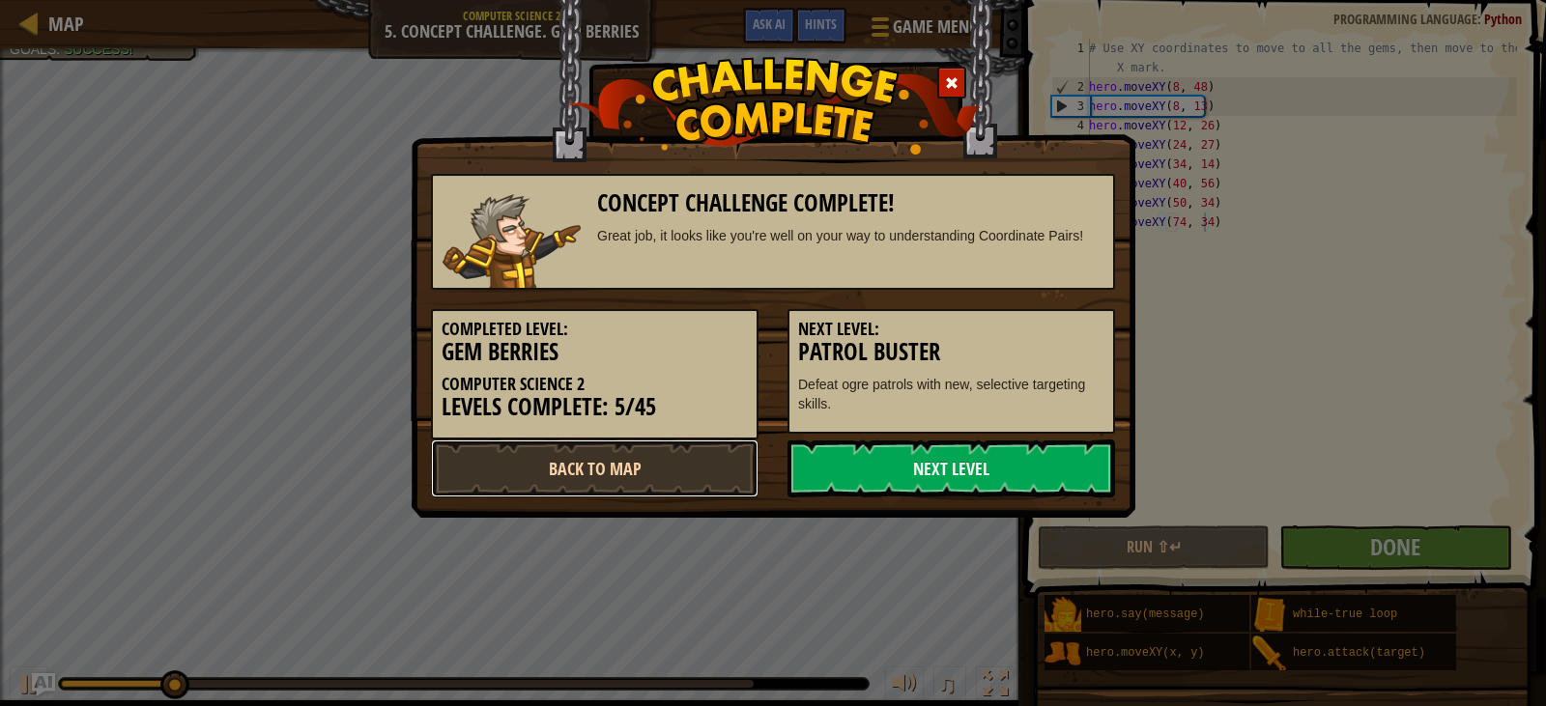
click at [645, 449] on link "Back to Map" at bounding box center [594, 469] width 327 height 58
